Goal: Information Seeking & Learning: Learn about a topic

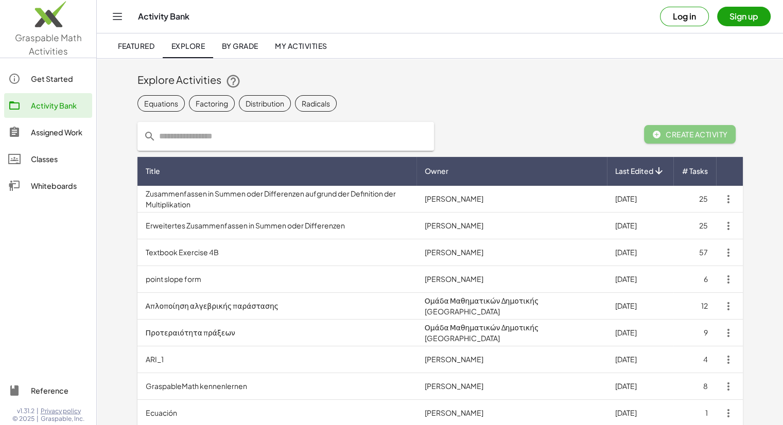
click at [51, 84] on div "Get Started" at bounding box center [59, 79] width 57 height 12
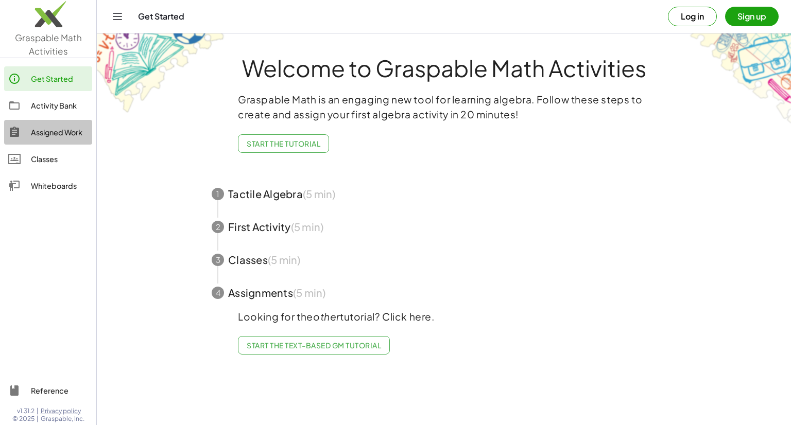
click at [53, 125] on link "Assigned Work" at bounding box center [48, 132] width 88 height 25
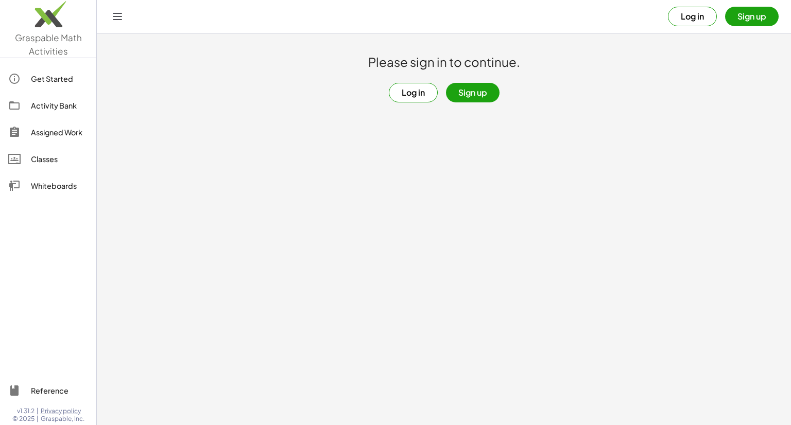
click at [62, 97] on link "Activity Bank" at bounding box center [48, 105] width 88 height 25
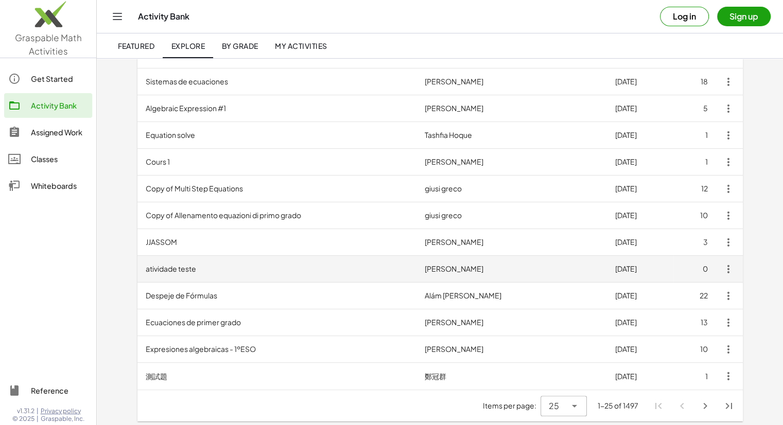
scroll to position [468, 0]
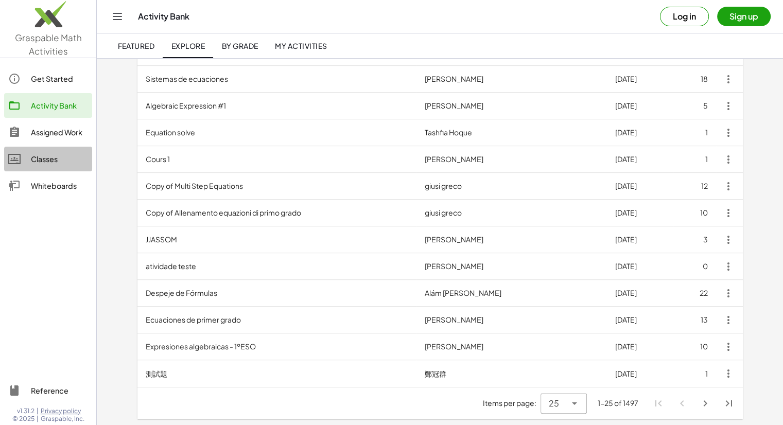
click at [58, 169] on link "Classes" at bounding box center [48, 159] width 88 height 25
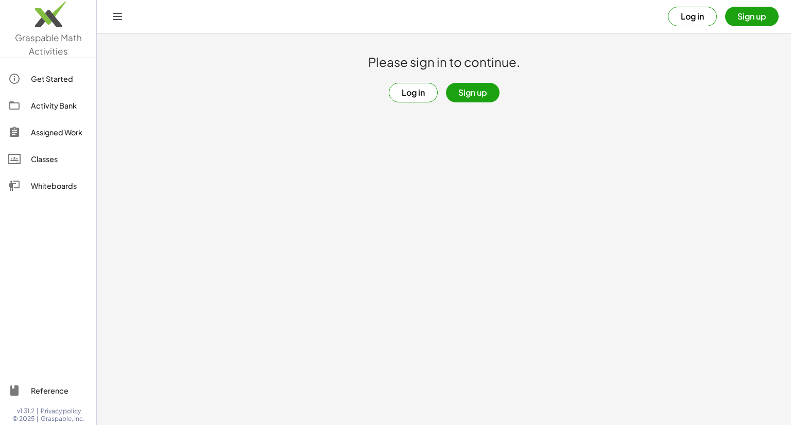
click at [62, 195] on link "Whiteboards" at bounding box center [48, 186] width 88 height 25
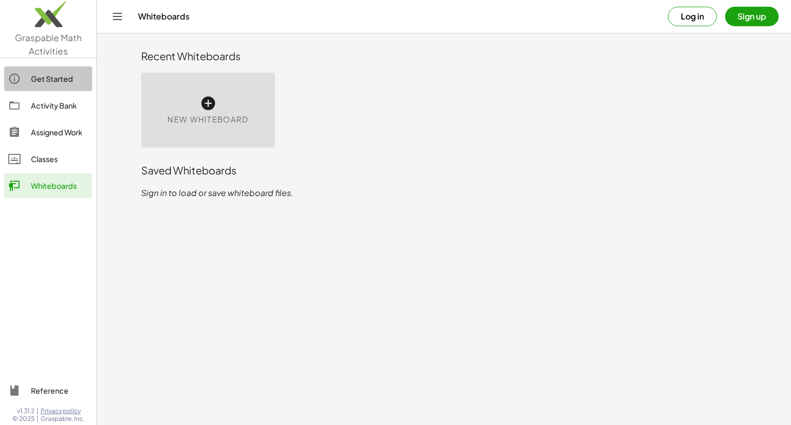
click at [44, 81] on div "Get Started" at bounding box center [59, 79] width 57 height 12
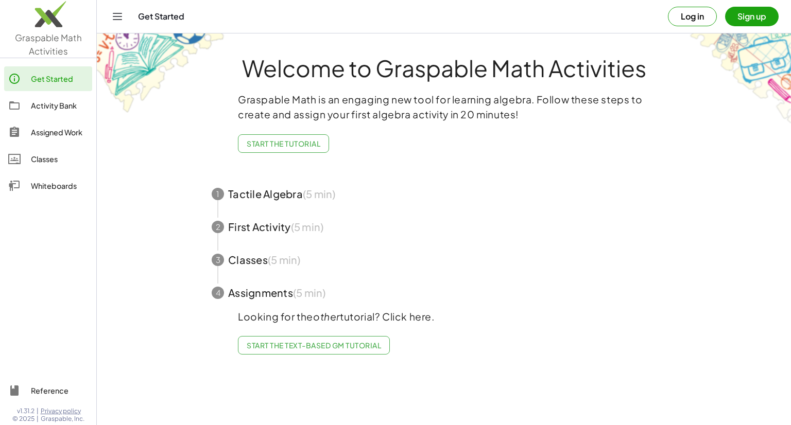
click at [117, 20] on icon "Toggle navigation" at bounding box center [117, 16] width 12 height 12
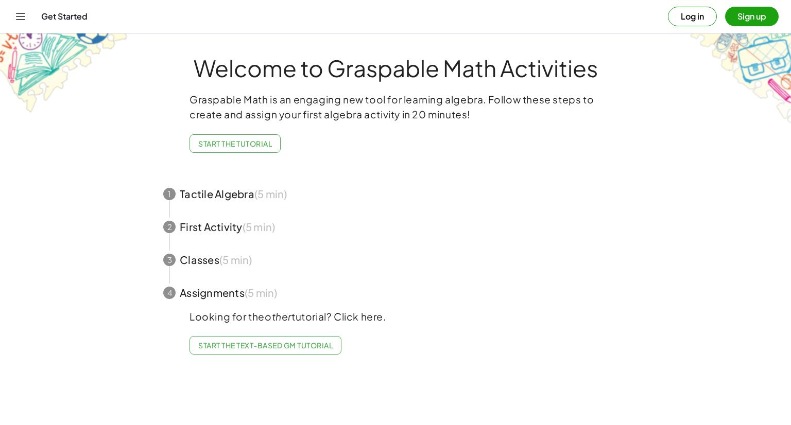
click at [28, 19] on button "Toggle navigation" at bounding box center [20, 16] width 16 height 16
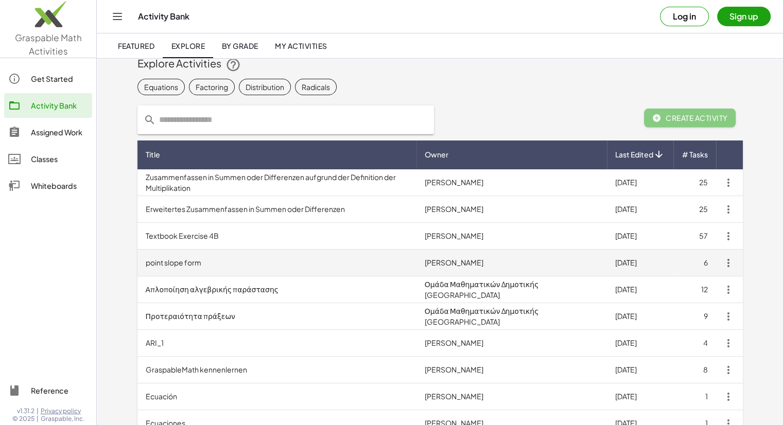
scroll to position [51, 0]
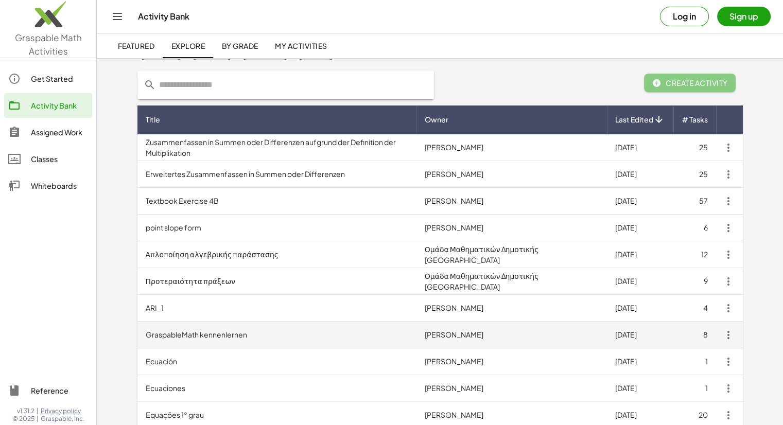
click at [253, 338] on td "GraspableMath kennenlernen" at bounding box center [276, 335] width 279 height 27
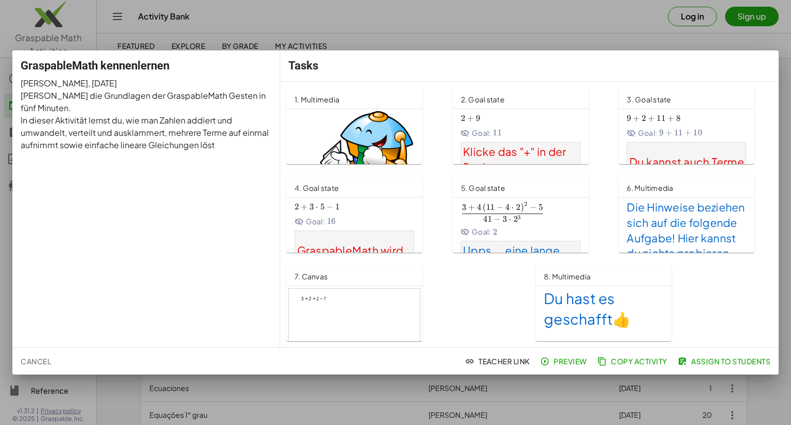
click at [260, 30] on div at bounding box center [395, 212] width 791 height 425
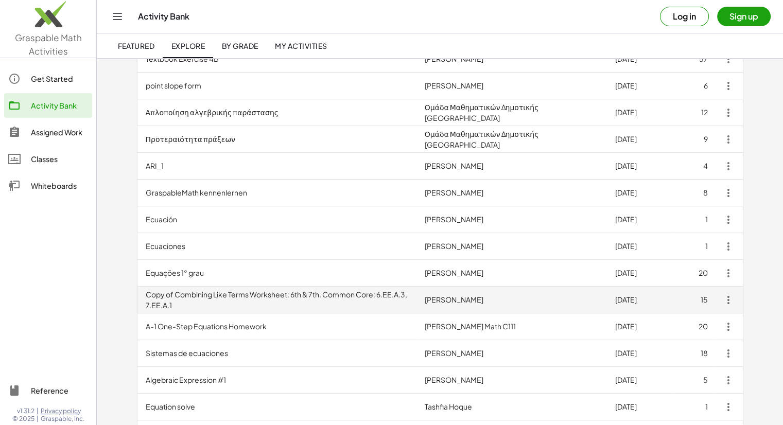
scroll to position [206, 0]
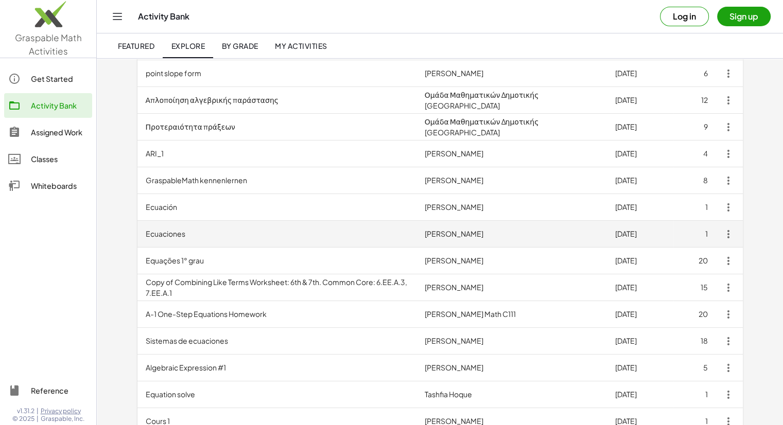
click at [216, 235] on td "Ecuaciones" at bounding box center [276, 234] width 279 height 27
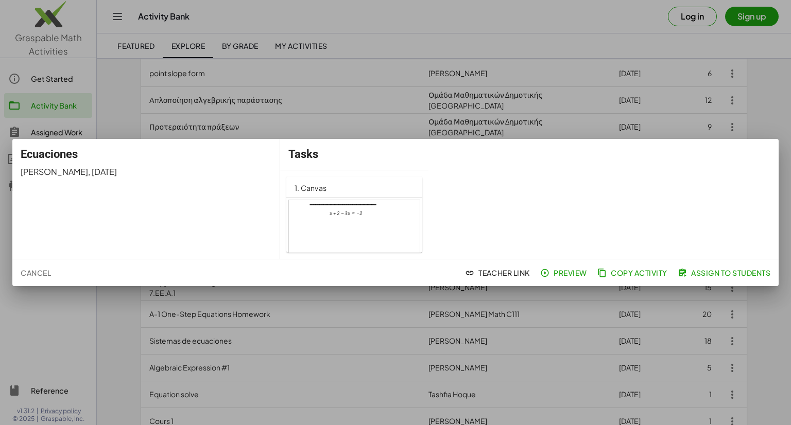
click at [354, 232] on div at bounding box center [354, 237] width 131 height 74
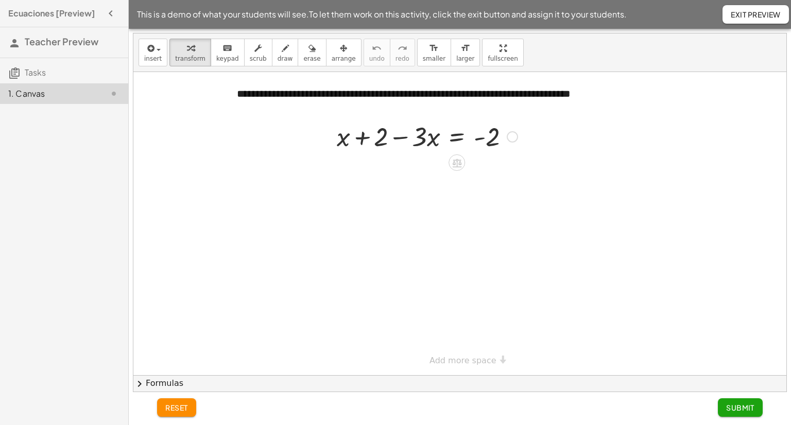
click at [363, 136] on div at bounding box center [427, 135] width 191 height 35
click at [386, 141] on div at bounding box center [427, 135] width 191 height 35
click at [457, 166] on icon at bounding box center [456, 163] width 9 height 9
click at [443, 227] on div at bounding box center [459, 223] width 653 height 303
click at [505, 137] on div at bounding box center [427, 135] width 191 height 35
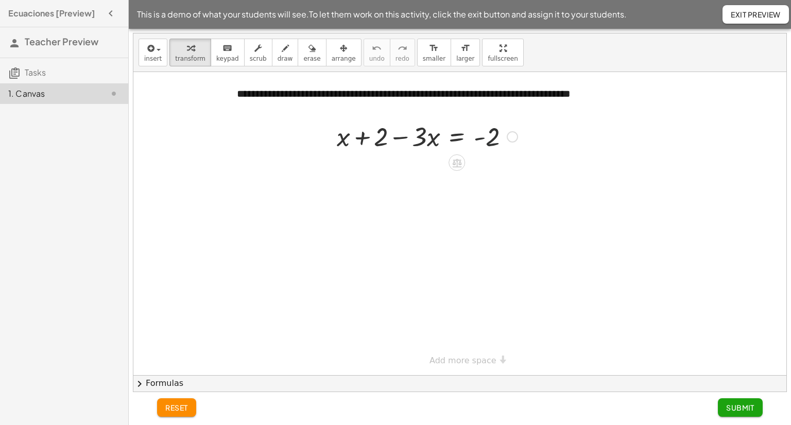
click at [511, 136] on div at bounding box center [512, 136] width 11 height 11
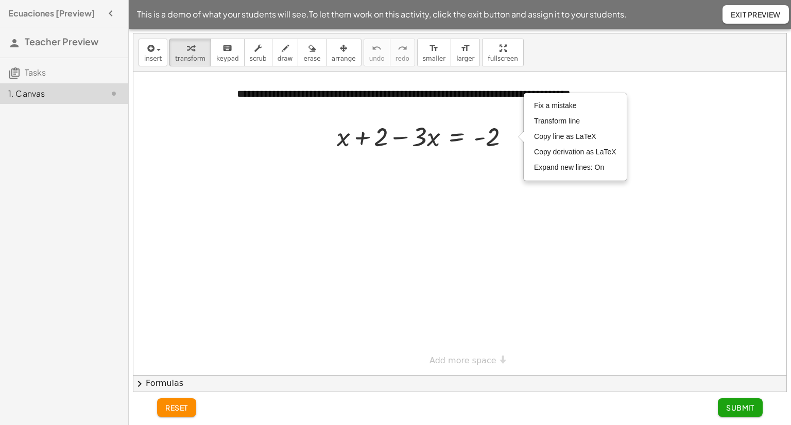
click at [497, 206] on div at bounding box center [459, 223] width 653 height 303
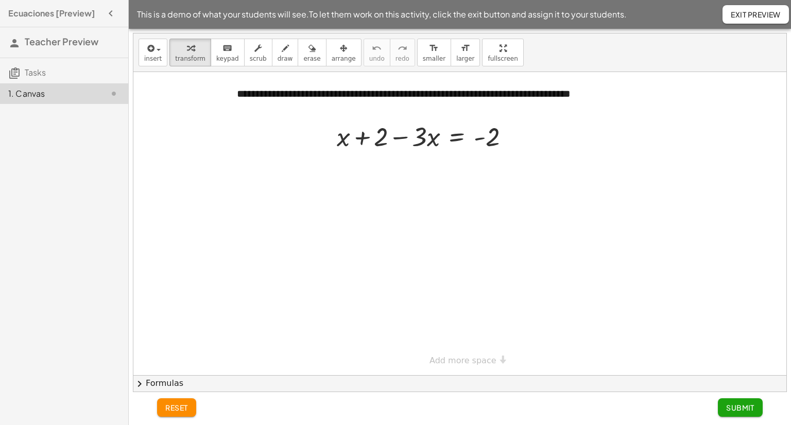
drag, startPoint x: 323, startPoint y: 206, endPoint x: 368, endPoint y: 221, distance: 47.1
click at [368, 221] on div at bounding box center [459, 223] width 653 height 303
drag, startPoint x: 427, startPoint y: 137, endPoint x: 370, endPoint y: 140, distance: 56.7
click at [370, 140] on div at bounding box center [427, 135] width 191 height 35
drag, startPoint x: 488, startPoint y: 177, endPoint x: 440, endPoint y: 180, distance: 48.0
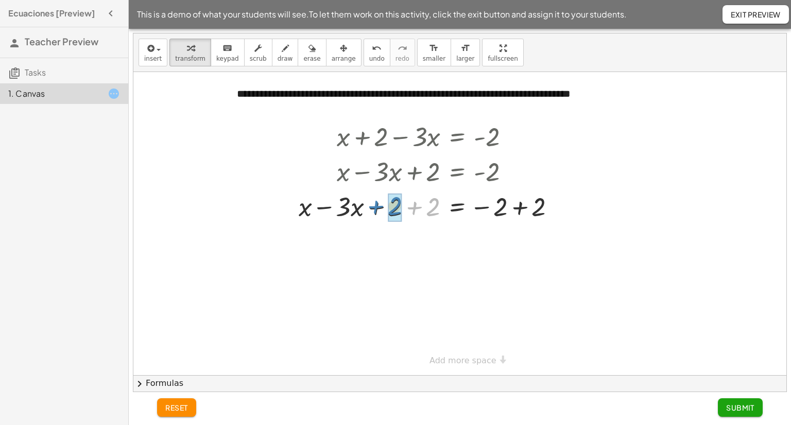
drag, startPoint x: 434, startPoint y: 206, endPoint x: 396, endPoint y: 204, distance: 38.1
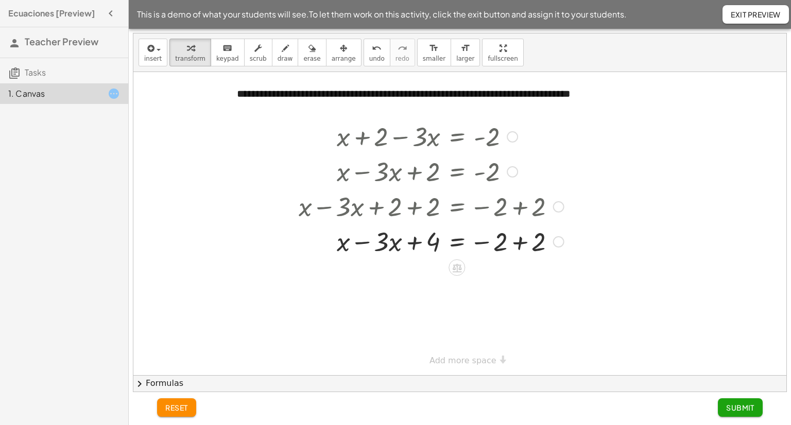
drag, startPoint x: 536, startPoint y: 205, endPoint x: 500, endPoint y: 205, distance: 36.0
click at [500, 205] on div at bounding box center [430, 205] width 275 height 35
drag, startPoint x: 538, startPoint y: 233, endPoint x: 498, endPoint y: 238, distance: 39.4
drag, startPoint x: 366, startPoint y: 238, endPoint x: 396, endPoint y: 237, distance: 30.4
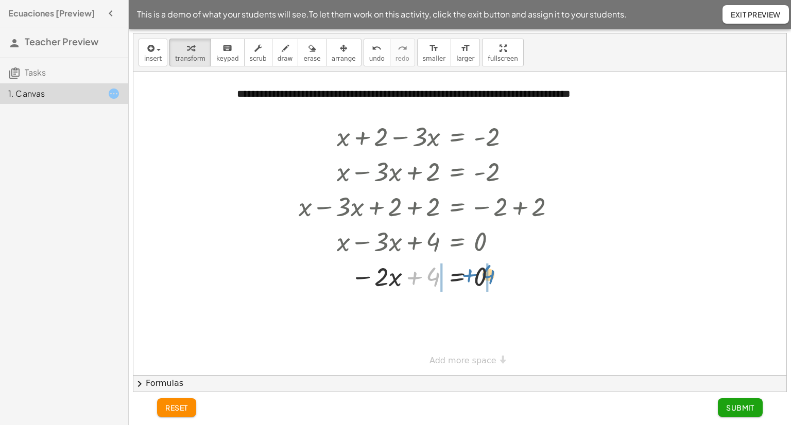
drag, startPoint x: 430, startPoint y: 275, endPoint x: 484, endPoint y: 273, distance: 54.1
click at [484, 273] on div at bounding box center [430, 275] width 275 height 35
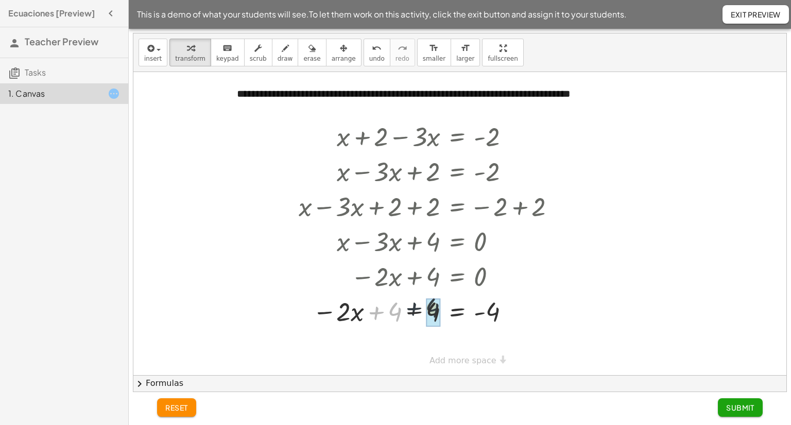
drag, startPoint x: 392, startPoint y: 318, endPoint x: 431, endPoint y: 314, distance: 39.9
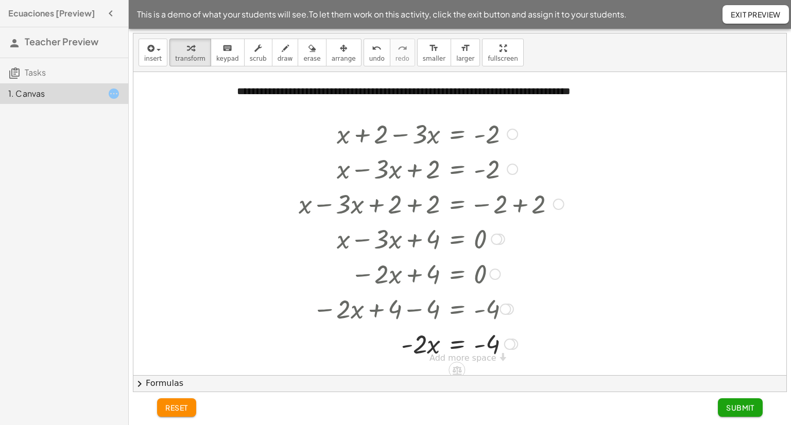
scroll to position [5, 0]
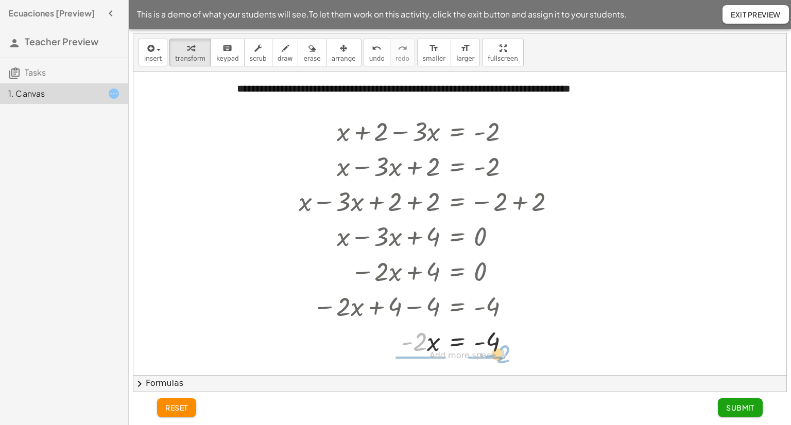
drag, startPoint x: 418, startPoint y: 344, endPoint x: 501, endPoint y: 356, distance: 84.3
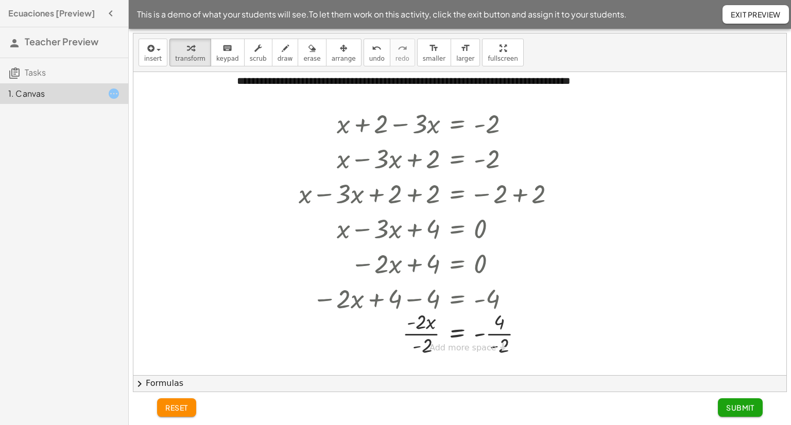
scroll to position [13, 0]
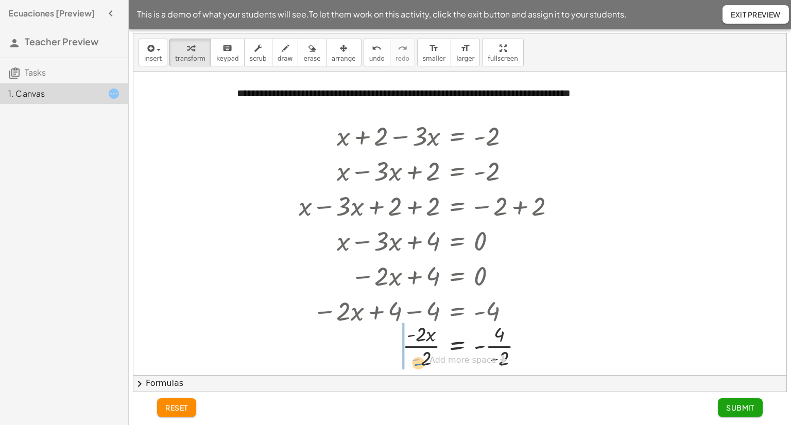
click at [421, 344] on div at bounding box center [430, 345] width 275 height 51
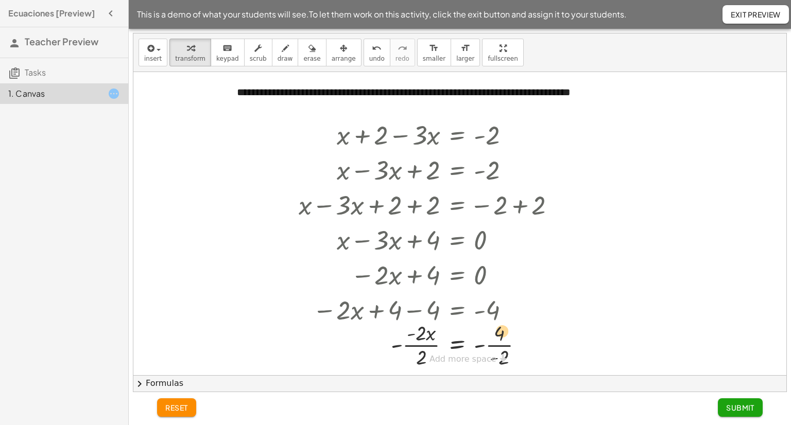
click at [504, 319] on div at bounding box center [430, 344] width 275 height 51
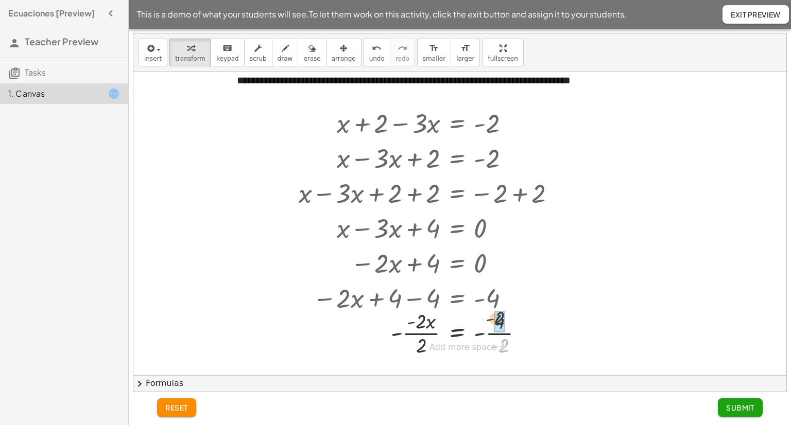
drag, startPoint x: 501, startPoint y: 349, endPoint x: 497, endPoint y: 322, distance: 27.6
drag, startPoint x: 485, startPoint y: 336, endPoint x: 497, endPoint y: 337, distance: 11.9
click at [497, 337] on div at bounding box center [430, 332] width 275 height 51
drag, startPoint x: 394, startPoint y: 334, endPoint x: 406, endPoint y: 324, distance: 15.8
drag, startPoint x: 419, startPoint y: 324, endPoint x: 427, endPoint y: 348, distance: 25.1
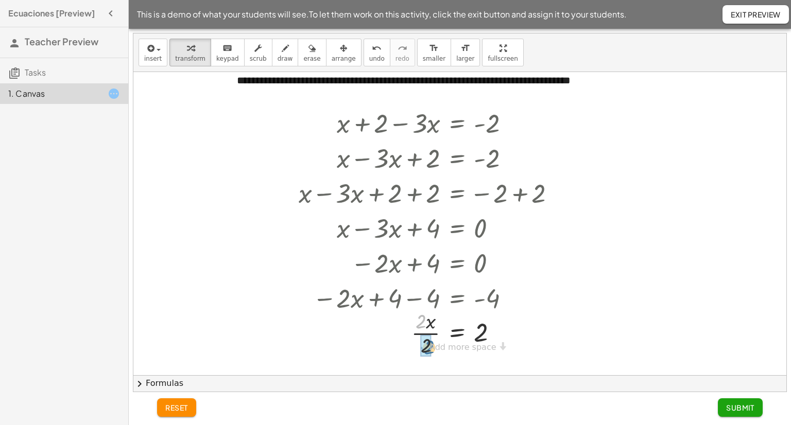
click at [427, 348] on div "**********" at bounding box center [459, 210] width 653 height 303
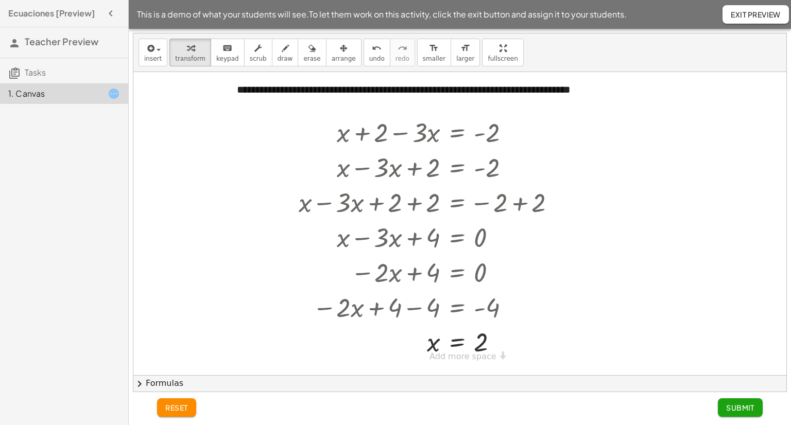
scroll to position [0, 0]
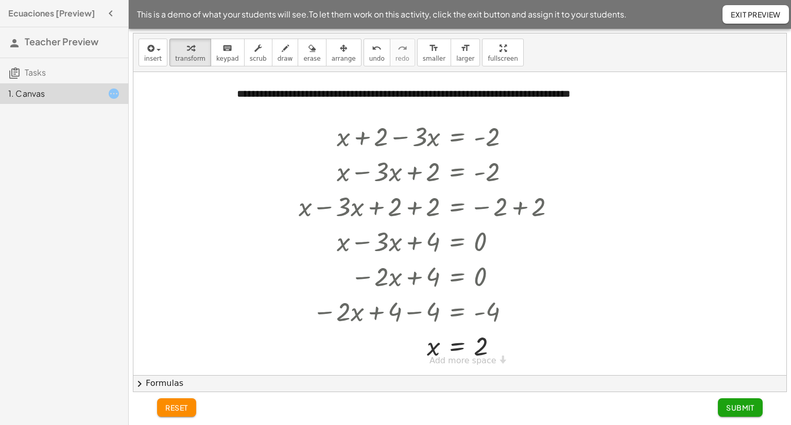
click at [488, 365] on div "**********" at bounding box center [459, 223] width 653 height 303
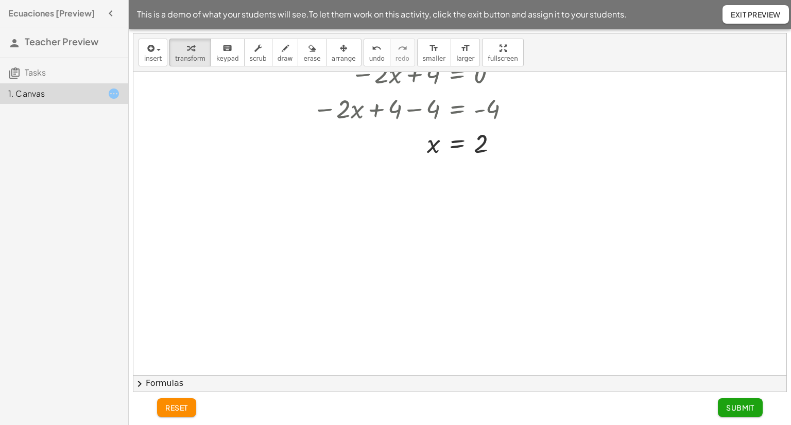
scroll to position [206, 0]
click at [742, 411] on span "Submit" at bounding box center [740, 407] width 28 height 9
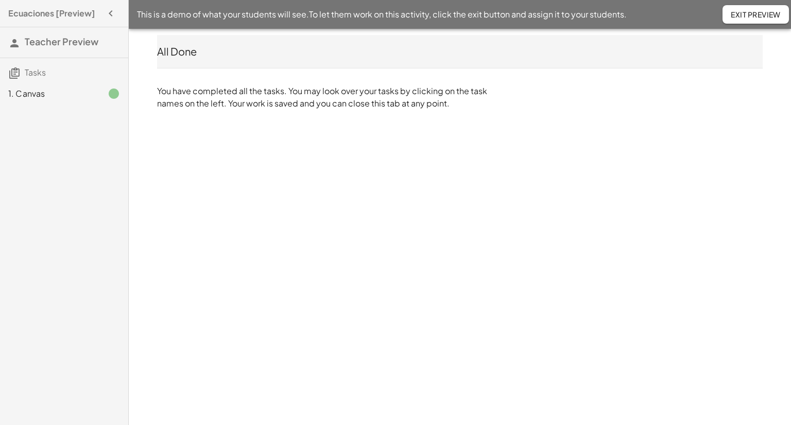
drag, startPoint x: 303, startPoint y: 128, endPoint x: 333, endPoint y: 154, distance: 39.7
click at [304, 128] on div "Ecuaciones [Preview] Teacher Preview Tasks 1. Canvas This is a demo of what you…" at bounding box center [395, 212] width 791 height 425
click at [283, 101] on p "You have completed all the tasks. You may look over your tasks by clicking on t…" at bounding box center [324, 97] width 335 height 25
click at [51, 103] on div "1. Canvas" at bounding box center [64, 93] width 128 height 21
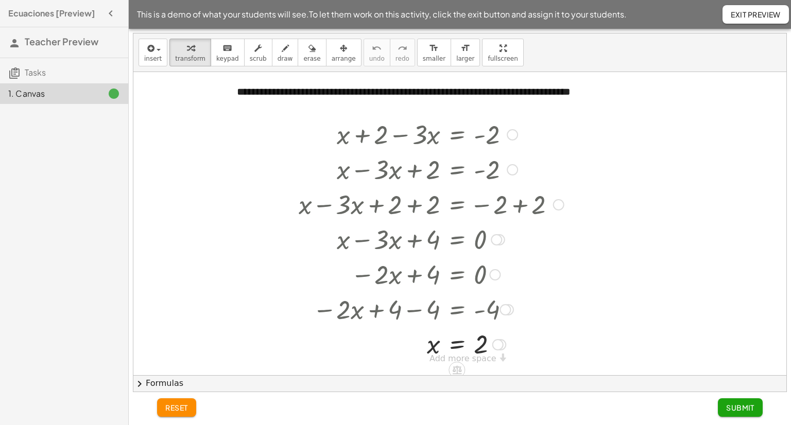
scroll to position [4, 0]
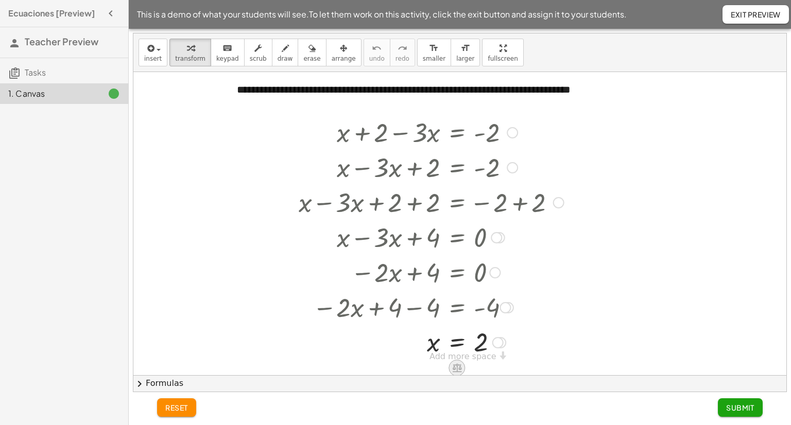
click at [454, 370] on icon at bounding box center [457, 367] width 11 height 11
click at [420, 368] on div "+" at bounding box center [415, 368] width 16 height 16
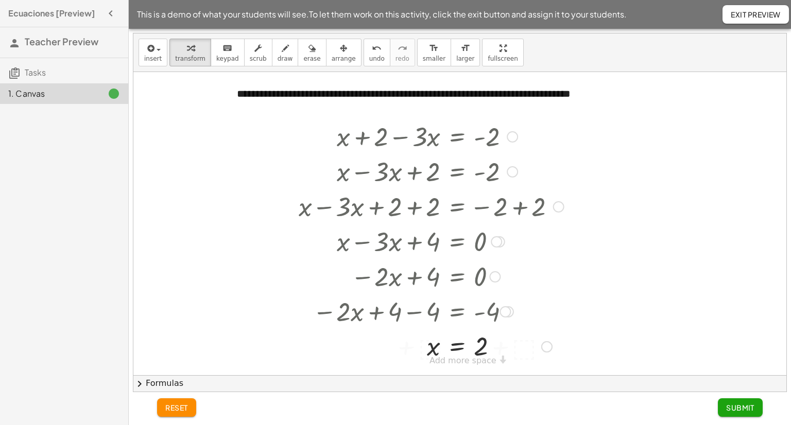
scroll to position [0, 0]
click at [426, 344] on div at bounding box center [430, 345] width 275 height 35
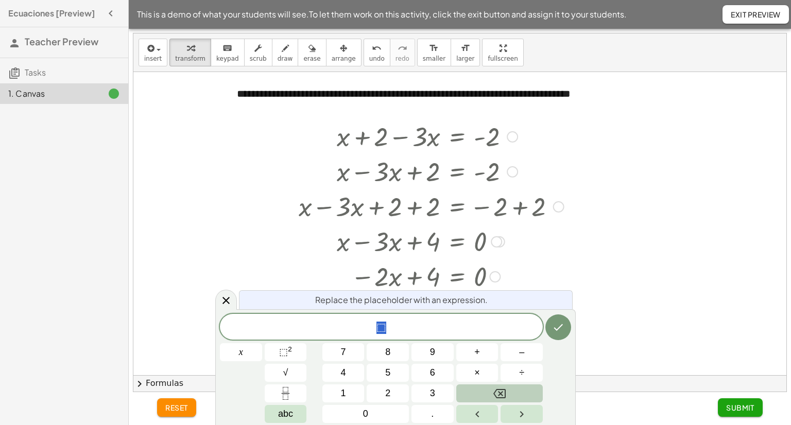
click at [517, 387] on button "Backspace" at bounding box center [499, 394] width 86 height 18
click at [583, 261] on div at bounding box center [459, 223] width 653 height 303
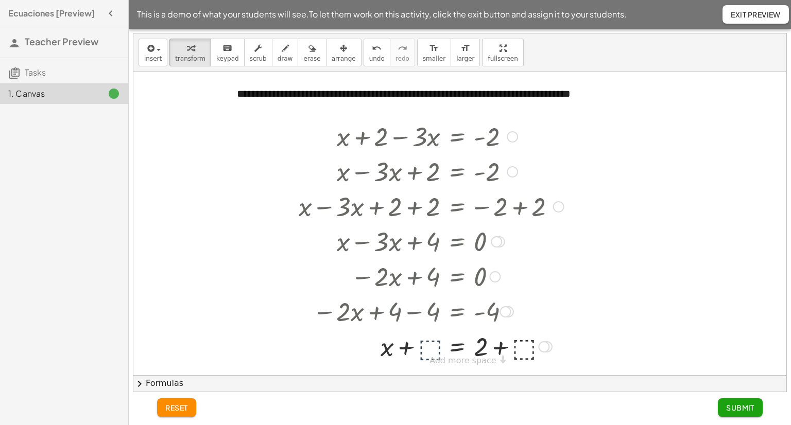
click at [533, 352] on div at bounding box center [430, 345] width 275 height 35
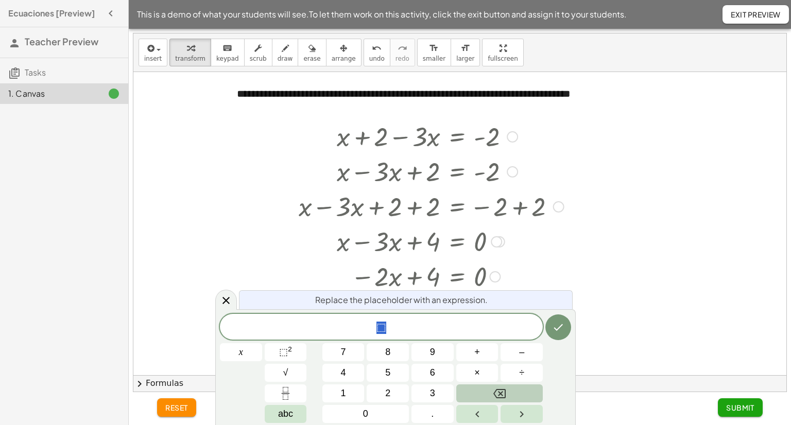
click at [511, 397] on button "Backspace" at bounding box center [499, 394] width 86 height 18
click at [554, 326] on icon "Done" at bounding box center [558, 327] width 12 height 12
click at [558, 328] on icon "Done" at bounding box center [558, 327] width 9 height 7
click at [616, 251] on div at bounding box center [459, 223] width 653 height 303
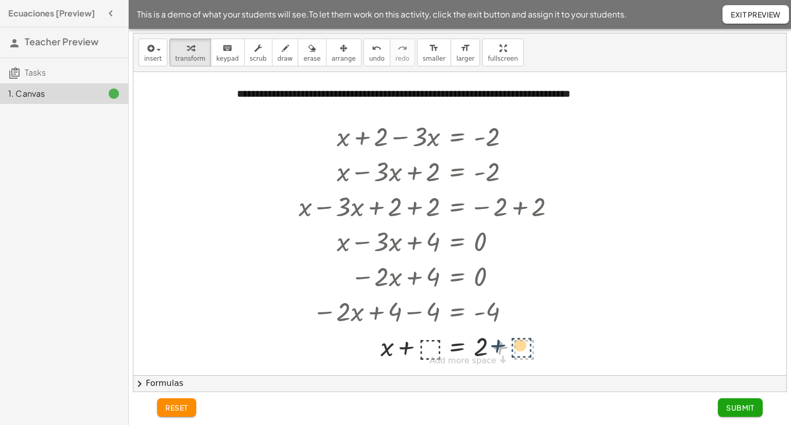
drag, startPoint x: 517, startPoint y: 349, endPoint x: 525, endPoint y: 346, distance: 8.0
click at [525, 346] on div at bounding box center [430, 345] width 275 height 35
click at [527, 349] on div at bounding box center [430, 345] width 275 height 35
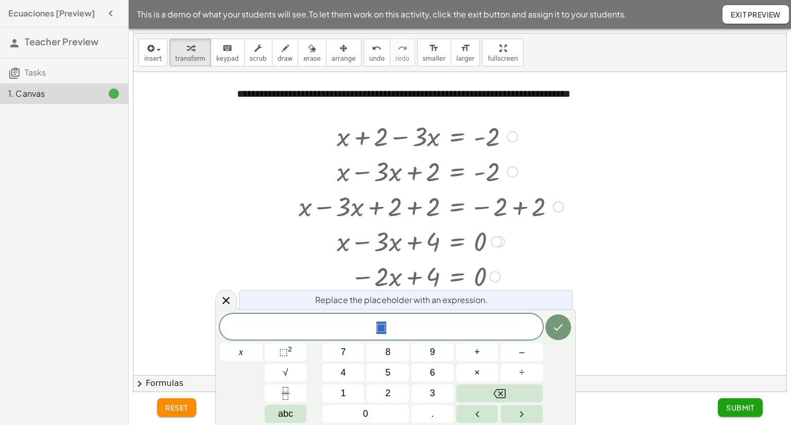
click at [608, 235] on div at bounding box center [459, 223] width 653 height 303
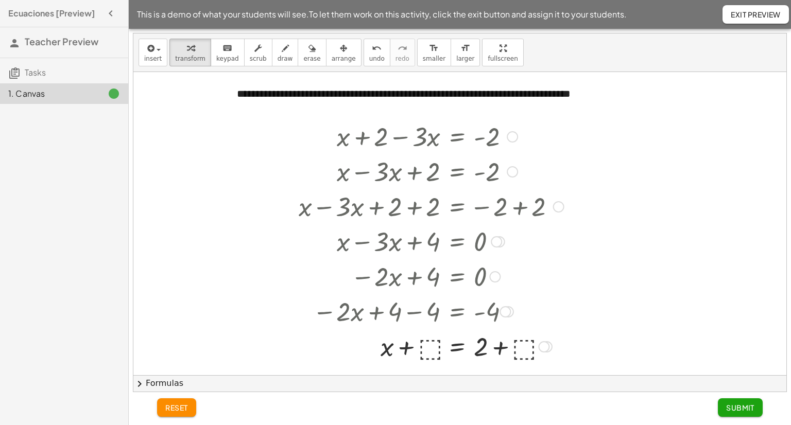
click at [462, 365] on div "**********" at bounding box center [459, 375] width 653 height 607
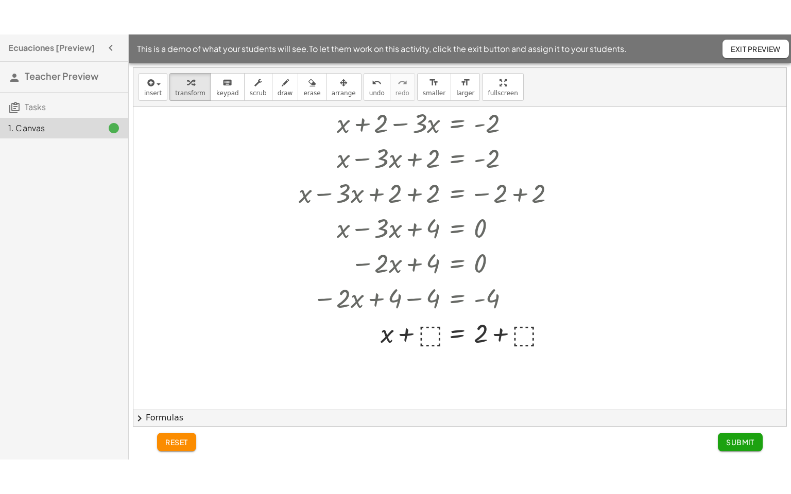
scroll to position [51, 0]
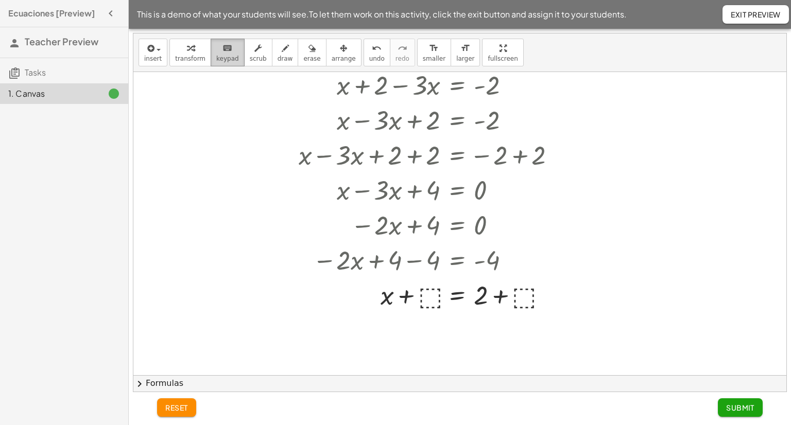
click at [220, 57] on span "keypad" at bounding box center [227, 58] width 23 height 7
click at [156, 47] on div "button" at bounding box center [153, 48] width 18 height 12
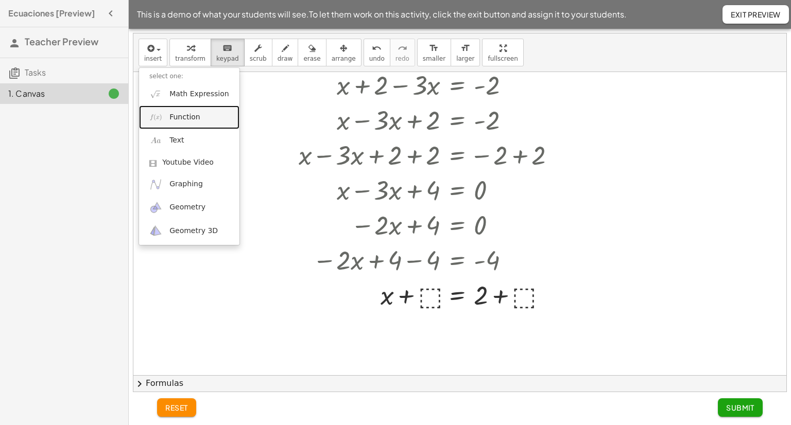
click at [191, 123] on link "Function" at bounding box center [189, 117] width 100 height 23
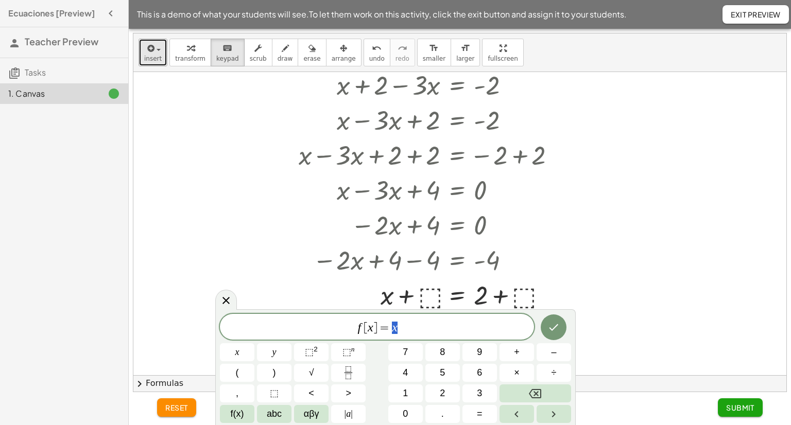
click at [158, 58] on span "insert" at bounding box center [153, 58] width 18 height 7
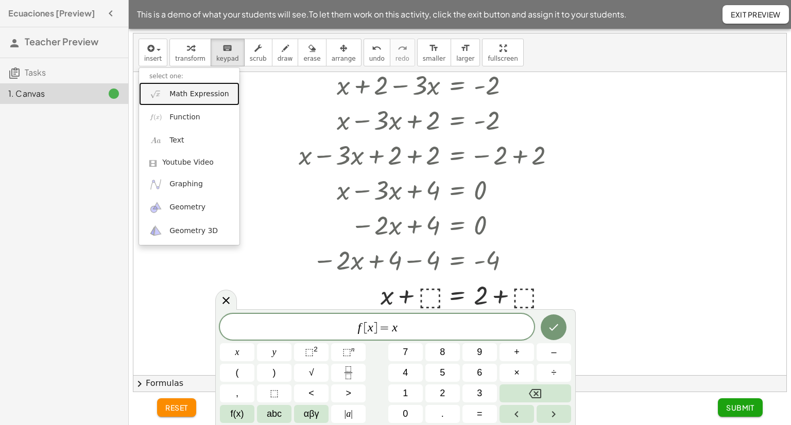
click at [187, 89] on span "Math Expression" at bounding box center [198, 94] width 59 height 10
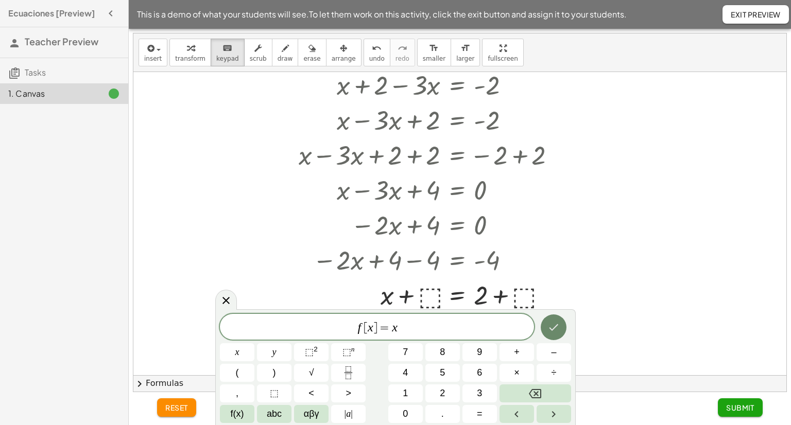
click at [551, 332] on icon "Done" at bounding box center [553, 327] width 12 height 12
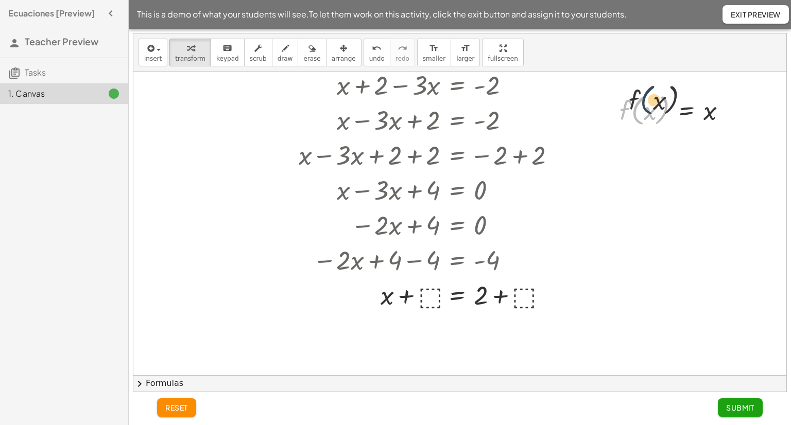
drag, startPoint x: 638, startPoint y: 122, endPoint x: 649, endPoint y: 111, distance: 15.3
click at [649, 111] on div at bounding box center [676, 109] width 125 height 39
click at [713, 116] on div at bounding box center [676, 109] width 125 height 39
click at [712, 111] on div at bounding box center [676, 109] width 125 height 39
click at [651, 112] on div at bounding box center [676, 109] width 125 height 39
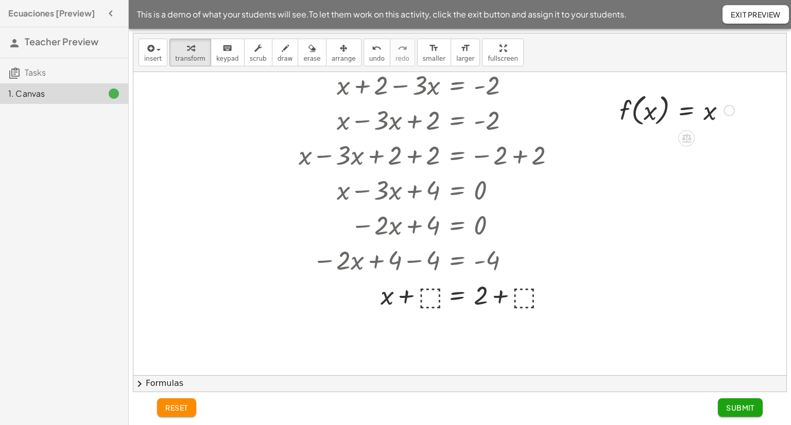
click at [724, 112] on div at bounding box center [728, 110] width 11 height 11
drag, startPoint x: 696, startPoint y: 206, endPoint x: 522, endPoint y: 256, distance: 181.4
click at [522, 256] on div "**********" at bounding box center [459, 324] width 653 height 607
drag, startPoint x: 535, startPoint y: 212, endPoint x: 403, endPoint y: 280, distance: 148.5
click at [457, 85] on div "+ x + 2 − · 3 · x = - 2 + x − · 3 · x + 2 = - 2 + x − · 3 · x + 2 + 2 = − 2 + 2…" at bounding box center [457, 85] width 0 height 0
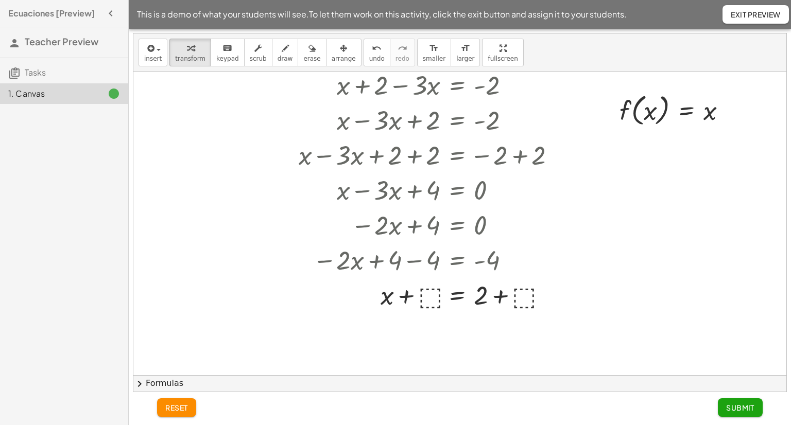
drag, startPoint x: 684, startPoint y: 221, endPoint x: 473, endPoint y: 230, distance: 211.3
click at [472, 247] on div "**********" at bounding box center [459, 324] width 653 height 607
click at [501, 191] on div at bounding box center [496, 190] width 11 height 11
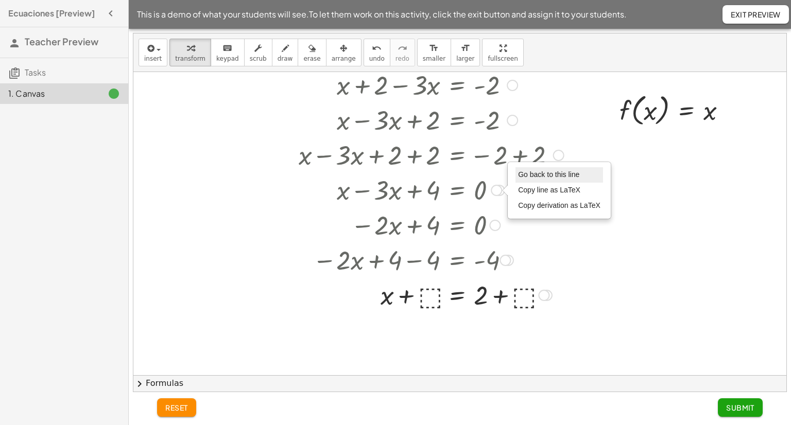
drag, startPoint x: 580, startPoint y: 171, endPoint x: 588, endPoint y: 171, distance: 7.7
click at [582, 171] on li "Go back to this line" at bounding box center [559, 174] width 88 height 15
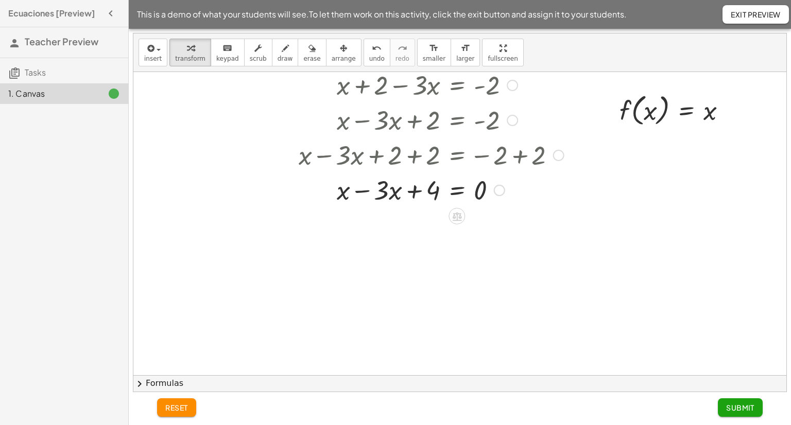
click at [508, 189] on div at bounding box center [430, 189] width 275 height 35
click at [512, 84] on div at bounding box center [512, 85] width 11 height 11
click at [538, 82] on span "Copy line as LaTeX" at bounding box center [565, 85] width 62 height 8
click at [551, 83] on span "Copied" at bounding box center [542, 85] width 23 height 8
click at [548, 79] on div "Copied done" at bounding box center [548, 85] width 35 height 15
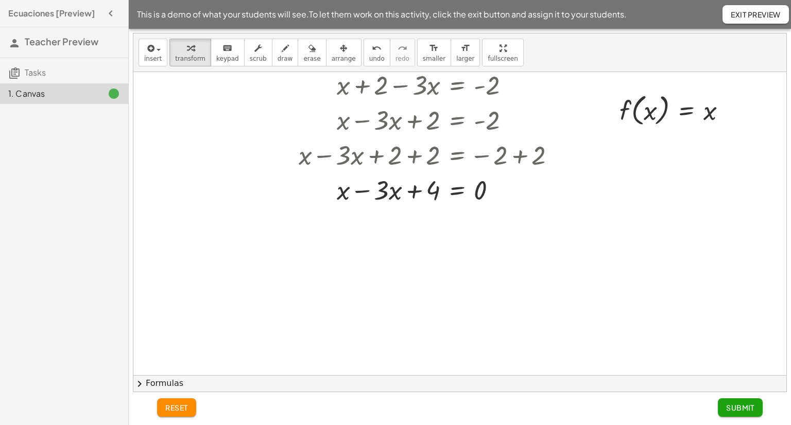
drag, startPoint x: 580, startPoint y: 228, endPoint x: 489, endPoint y: 82, distance: 172.0
click at [581, 226] on div at bounding box center [459, 324] width 653 height 607
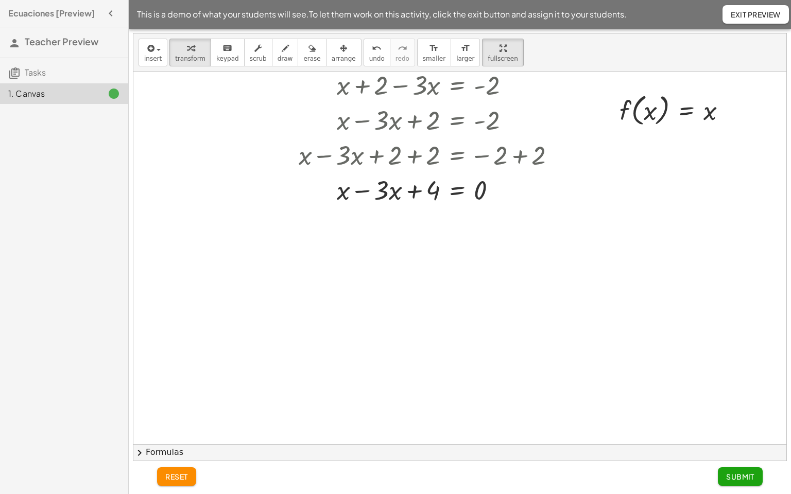
drag, startPoint x: 481, startPoint y: 55, endPoint x: 479, endPoint y: 128, distance: 72.6
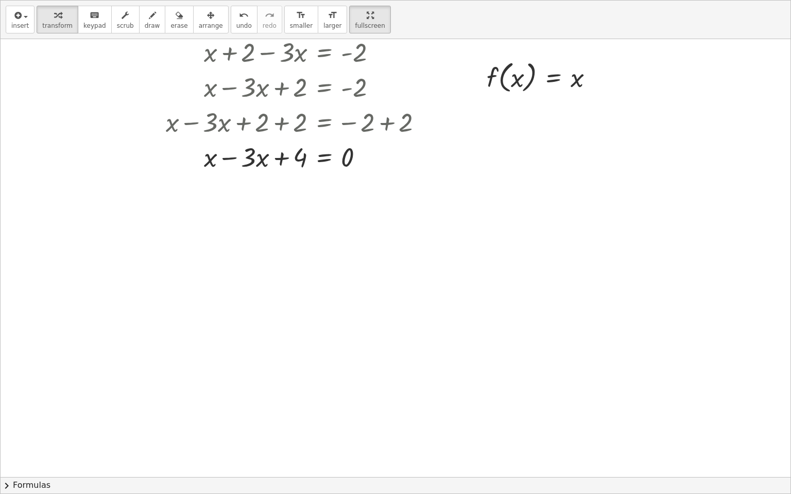
click at [479, 128] on div "**********" at bounding box center [396, 247] width 790 height 493
drag, startPoint x: 499, startPoint y: 313, endPoint x: 499, endPoint y: 330, distance: 16.5
click at [499, 330] on div at bounding box center [396, 291] width 790 height 607
click at [149, 19] on icon "button" at bounding box center [152, 15] width 7 height 12
drag, startPoint x: 212, startPoint y: 203, endPoint x: 233, endPoint y: 235, distance: 38.3
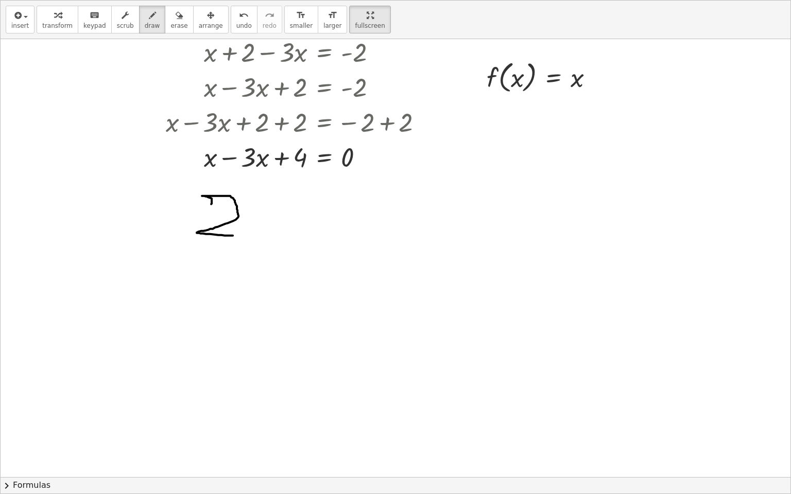
click at [233, 235] on div at bounding box center [396, 291] width 790 height 607
drag, startPoint x: 286, startPoint y: 237, endPoint x: 291, endPoint y: 194, distance: 43.6
click at [286, 236] on div at bounding box center [396, 291] width 790 height 607
click at [244, 235] on div at bounding box center [396, 291] width 790 height 607
drag, startPoint x: 323, startPoint y: 215, endPoint x: 332, endPoint y: 215, distance: 8.2
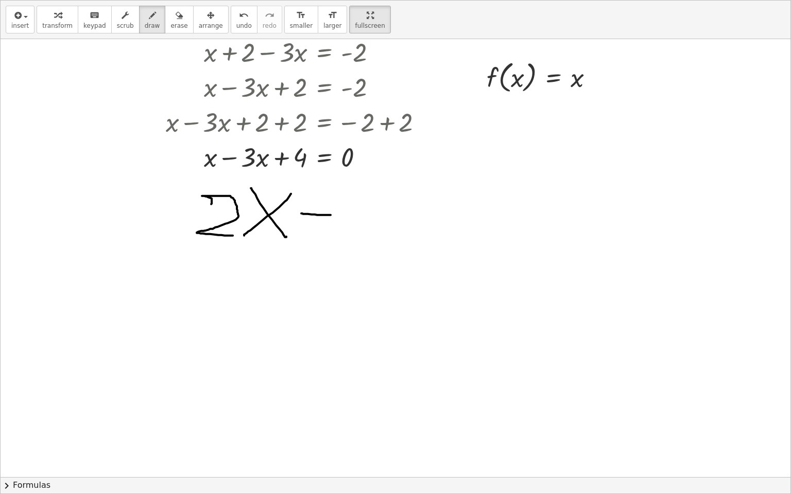
click at [340, 215] on div at bounding box center [396, 291] width 790 height 607
drag, startPoint x: 325, startPoint y: 242, endPoint x: 323, endPoint y: 236, distance: 6.2
click at [323, 238] on div at bounding box center [396, 291] width 790 height 607
drag, startPoint x: 365, startPoint y: 187, endPoint x: 348, endPoint y: 235, distance: 50.1
click at [348, 237] on div at bounding box center [396, 291] width 790 height 607
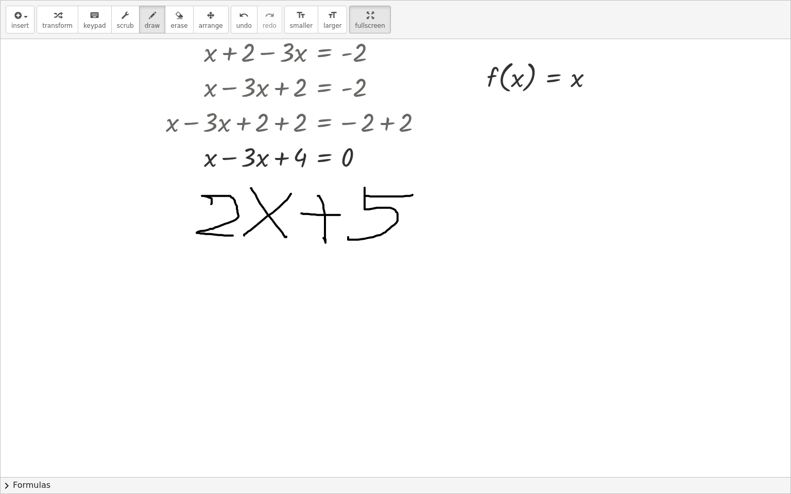
drag, startPoint x: 412, startPoint y: 195, endPoint x: 417, endPoint y: 201, distance: 7.7
click at [416, 196] on div at bounding box center [396, 291] width 790 height 607
drag, startPoint x: 442, startPoint y: 211, endPoint x: 443, endPoint y: 217, distance: 5.7
click at [458, 212] on div at bounding box center [396, 291] width 790 height 607
drag, startPoint x: 439, startPoint y: 220, endPoint x: 469, endPoint y: 217, distance: 29.5
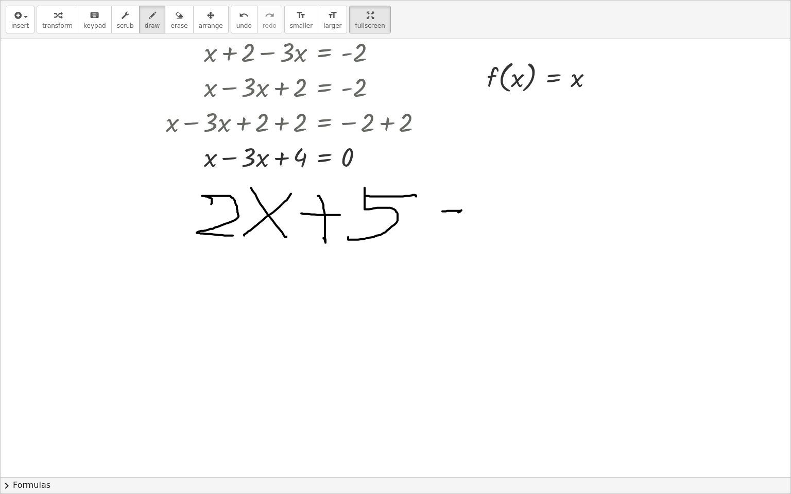
click at [469, 217] on div at bounding box center [396, 291] width 790 height 607
drag, startPoint x: 507, startPoint y: 199, endPoint x: 506, endPoint y: 181, distance: 18.0
click at [532, 192] on div at bounding box center [396, 291] width 790 height 607
click at [575, 234] on div at bounding box center [396, 291] width 790 height 607
drag, startPoint x: 573, startPoint y: 234, endPoint x: 556, endPoint y: 186, distance: 50.8
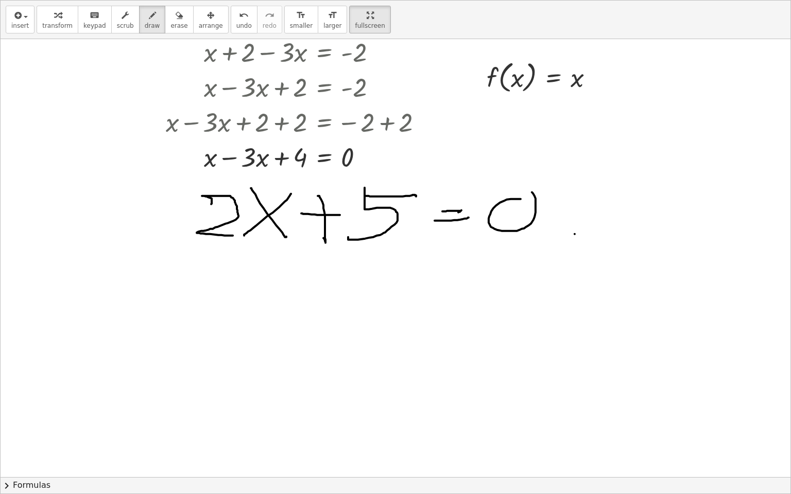
click at [556, 186] on div at bounding box center [396, 291] width 790 height 607
click at [284, 21] on button "format_size smaller" at bounding box center [301, 20] width 34 height 28
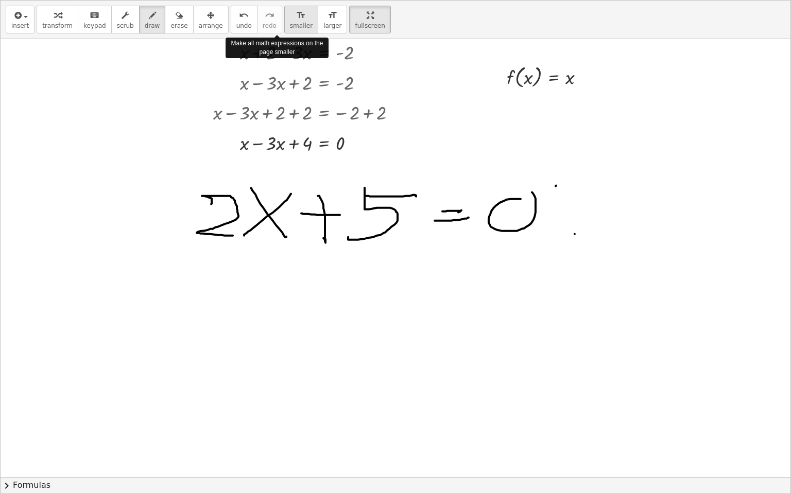
click at [284, 21] on button "format_size smaller" at bounding box center [301, 20] width 34 height 28
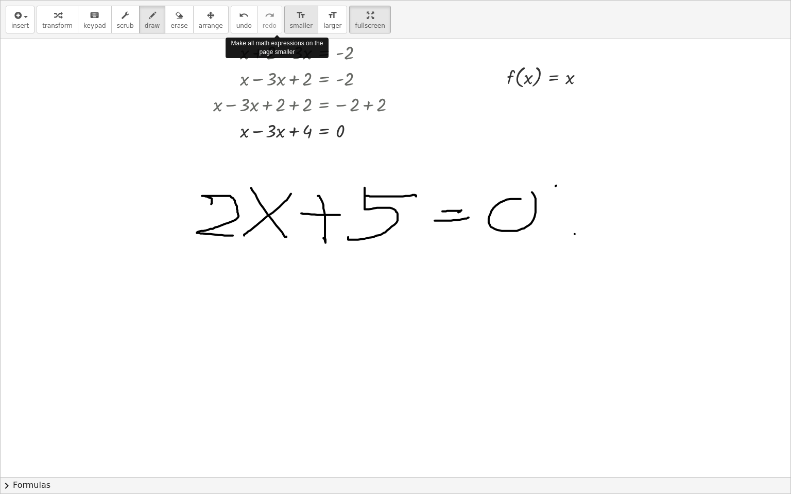
click at [284, 21] on button "format_size smaller" at bounding box center [301, 20] width 34 height 28
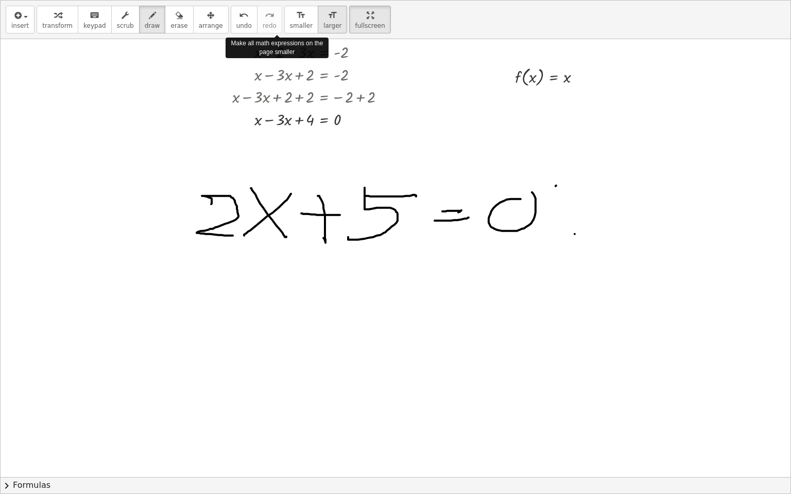
click at [327, 15] on icon "format_size" at bounding box center [332, 15] width 10 height 12
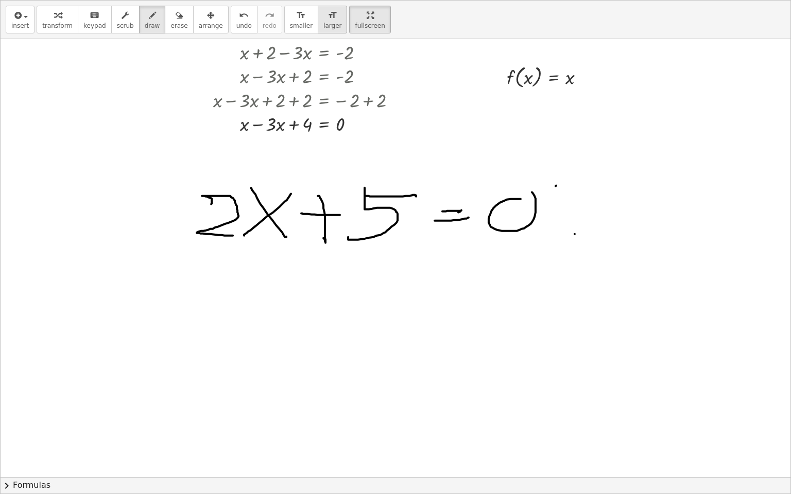
click at [327, 15] on icon "format_size" at bounding box center [332, 15] width 10 height 12
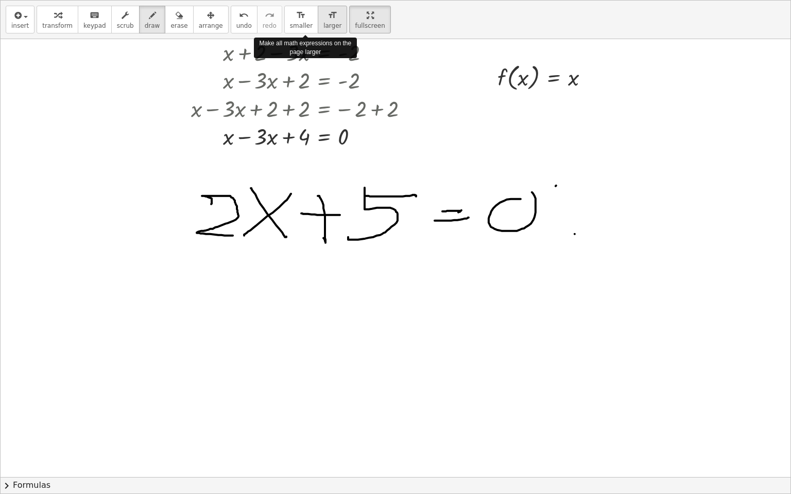
click at [327, 15] on icon "format_size" at bounding box center [332, 15] width 10 height 12
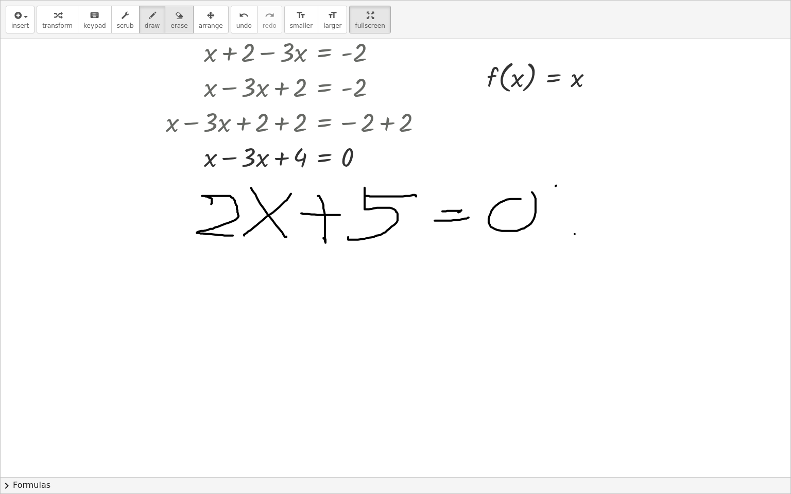
click at [176, 19] on icon "button" at bounding box center [179, 15] width 7 height 12
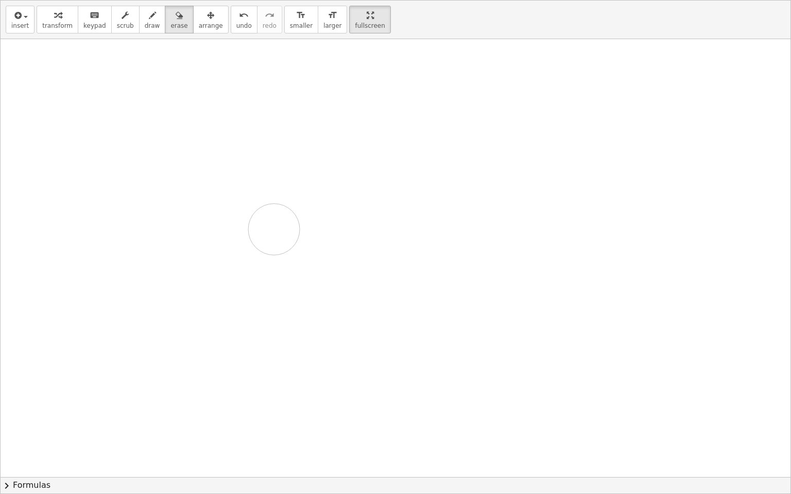
drag, startPoint x: 217, startPoint y: 212, endPoint x: 288, endPoint y: 221, distance: 72.2
click at [274, 229] on div at bounding box center [396, 291] width 790 height 607
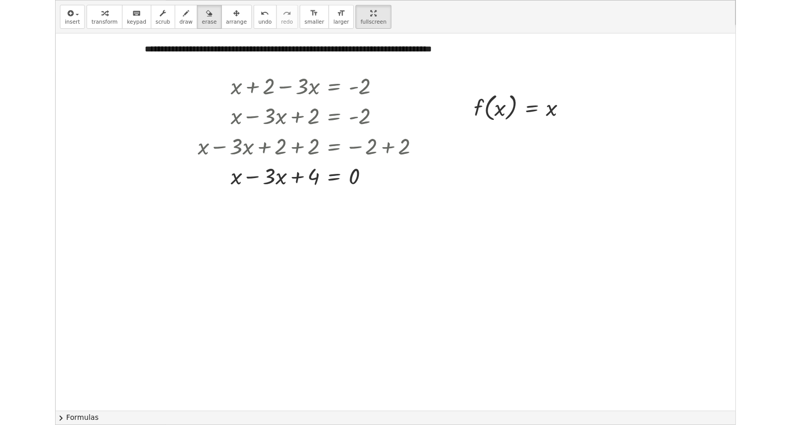
scroll to position [0, 0]
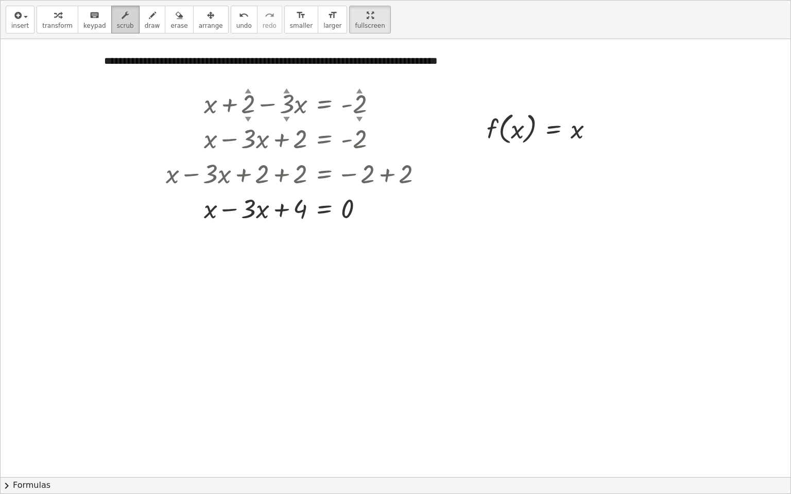
click at [117, 27] on span "scrub" at bounding box center [125, 25] width 17 height 7
click at [286, 118] on div "▼" at bounding box center [286, 118] width 7 height 9
drag, startPoint x: 288, startPoint y: 97, endPoint x: 310, endPoint y: 67, distance: 36.8
click at [313, 64] on div "**********" at bounding box center [396, 342] width 790 height 607
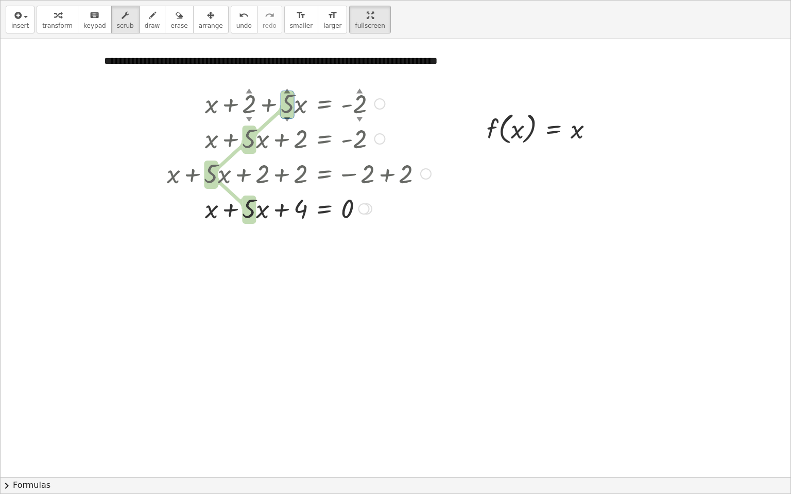
click at [364, 105] on div at bounding box center [299, 102] width 274 height 35
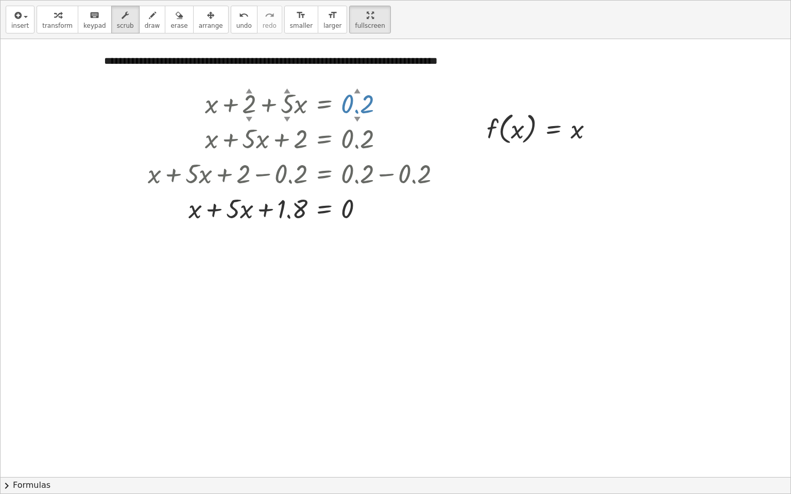
drag, startPoint x: 368, startPoint y: 99, endPoint x: 375, endPoint y: 109, distance: 12.5
click at [375, 109] on div at bounding box center [299, 102] width 274 height 35
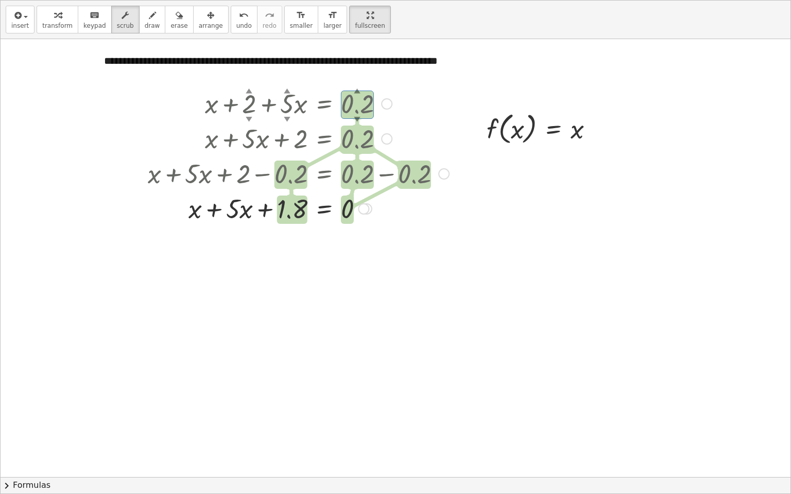
click at [357, 116] on div "▼" at bounding box center [357, 118] width 7 height 9
drag, startPoint x: 357, startPoint y: 116, endPoint x: 374, endPoint y: 106, distance: 19.9
click at [357, 117] on div "▼" at bounding box center [357, 118] width 7 height 9
click at [361, 107] on div at bounding box center [298, 102] width 311 height 35
click at [375, 97] on div at bounding box center [298, 102] width 311 height 35
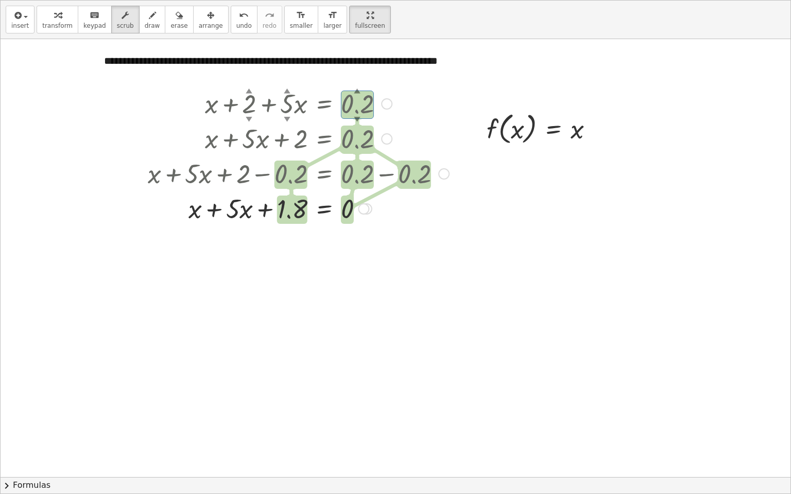
click at [359, 91] on div "▲" at bounding box center [357, 90] width 7 height 9
click at [354, 90] on div "▲" at bounding box center [357, 90] width 7 height 9
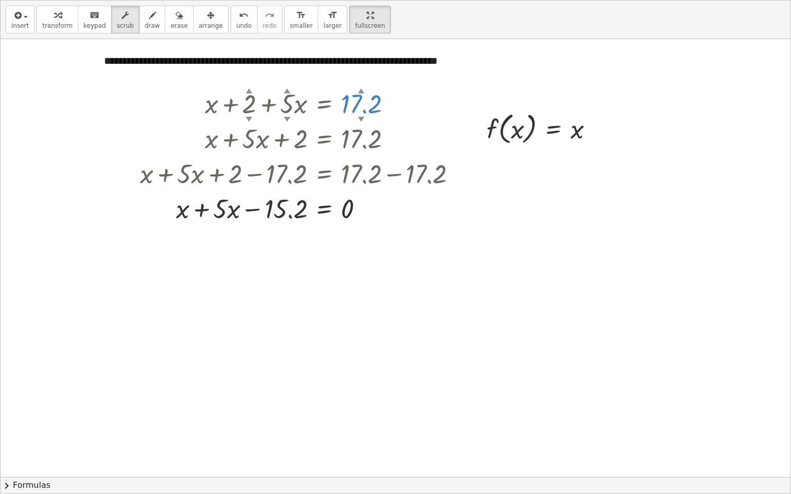
drag, startPoint x: 356, startPoint y: 89, endPoint x: 375, endPoint y: -14, distance: 104.7
click at [375, 0] on html "**********" at bounding box center [395, 247] width 791 height 494
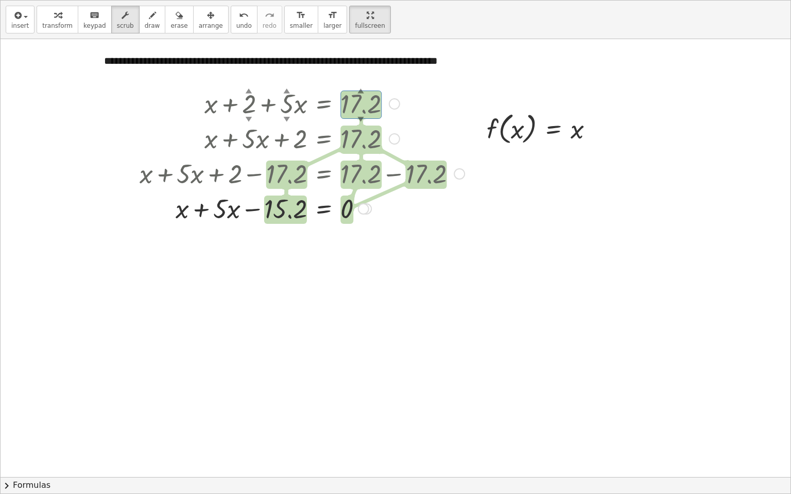
click at [372, 112] on div at bounding box center [301, 102] width 335 height 35
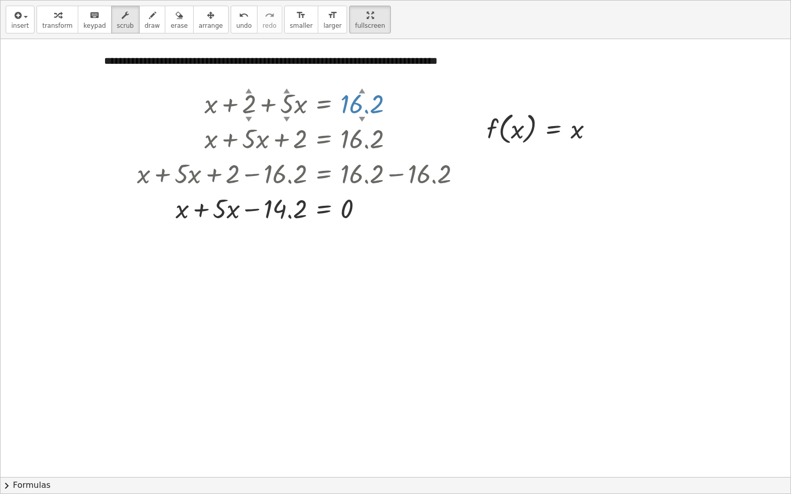
drag, startPoint x: 375, startPoint y: 100, endPoint x: 375, endPoint y: 110, distance: 10.3
click at [375, 110] on div at bounding box center [301, 102] width 335 height 35
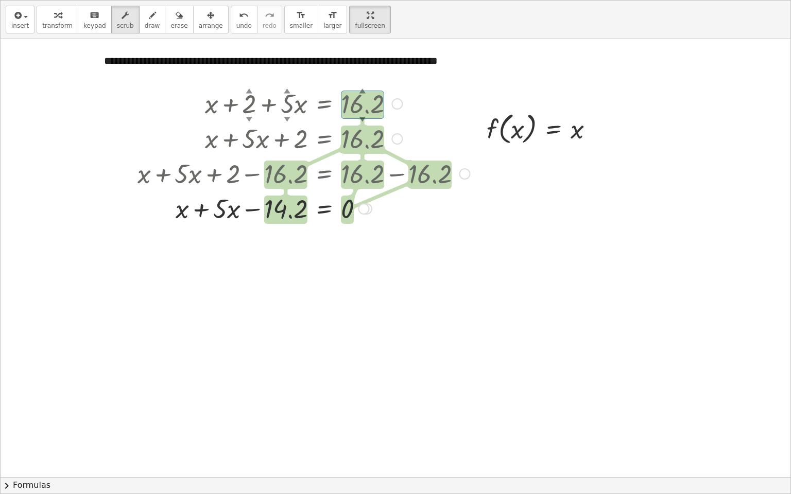
click at [278, 179] on div at bounding box center [303, 172] width 342 height 35
click at [284, 174] on div at bounding box center [303, 172] width 342 height 35
drag, startPoint x: 375, startPoint y: 178, endPoint x: 442, endPoint y: 175, distance: 66.5
click at [442, 175] on div at bounding box center [303, 172] width 342 height 35
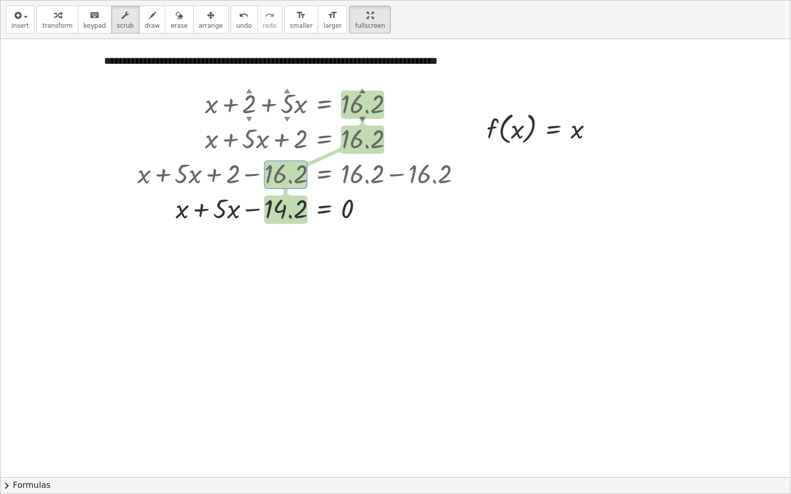
drag, startPoint x: 439, startPoint y: 175, endPoint x: 368, endPoint y: 175, distance: 70.5
click at [368, 175] on div at bounding box center [303, 172] width 342 height 35
drag, startPoint x: 313, startPoint y: 212, endPoint x: 351, endPoint y: 207, distance: 38.4
click at [351, 207] on div at bounding box center [303, 207] width 342 height 35
drag, startPoint x: 288, startPoint y: 207, endPoint x: 373, endPoint y: 210, distance: 84.5
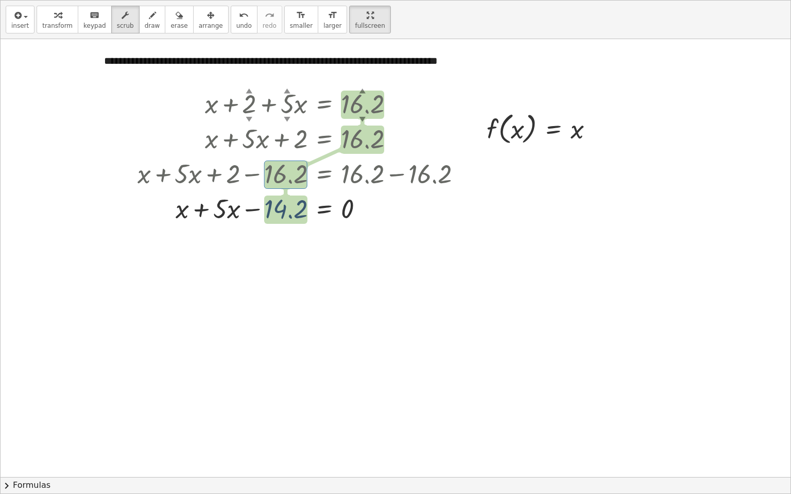
click at [370, 207] on div at bounding box center [303, 207] width 342 height 35
drag, startPoint x: 113, startPoint y: 23, endPoint x: 133, endPoint y: 55, distance: 38.1
click at [117, 23] on span "scrub" at bounding box center [125, 25] width 17 height 7
click at [298, 208] on div at bounding box center [303, 207] width 342 height 35
click at [299, 209] on div at bounding box center [303, 207] width 342 height 35
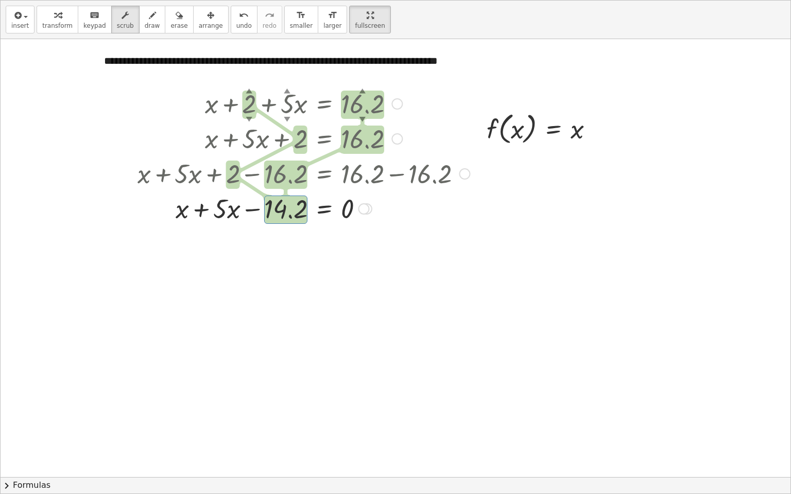
click at [299, 209] on div at bounding box center [303, 207] width 342 height 35
drag, startPoint x: 272, startPoint y: 214, endPoint x: 124, endPoint y: 116, distance: 177.6
click at [378, 209] on div at bounding box center [303, 207] width 342 height 35
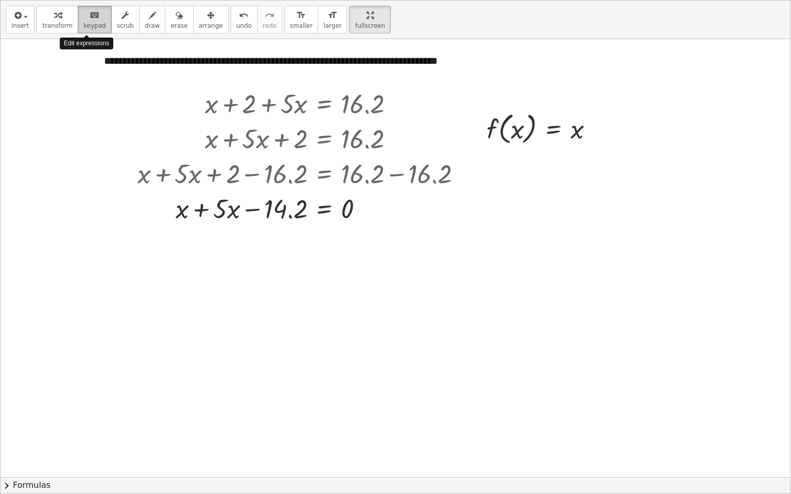
click at [89, 23] on span "keypad" at bounding box center [94, 25] width 23 height 7
drag, startPoint x: 350, startPoint y: 21, endPoint x: 349, endPoint y: -24, distance: 44.8
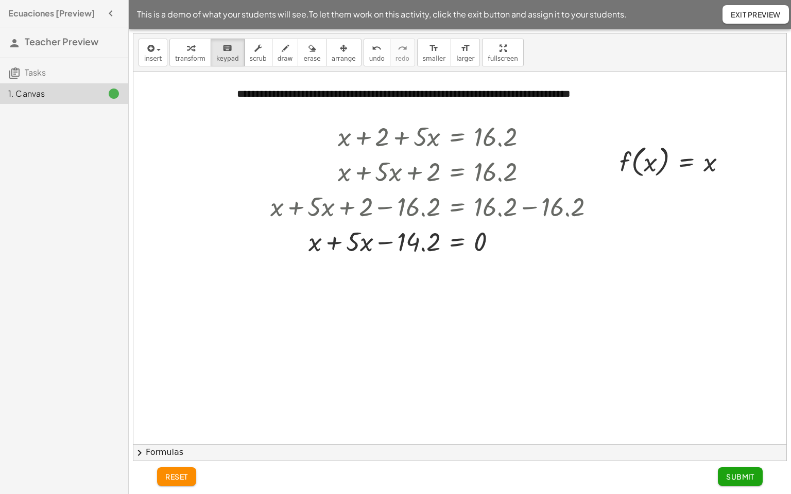
click at [349, 0] on html "**********" at bounding box center [395, 247] width 791 height 494
